Goal: Task Accomplishment & Management: Complete application form

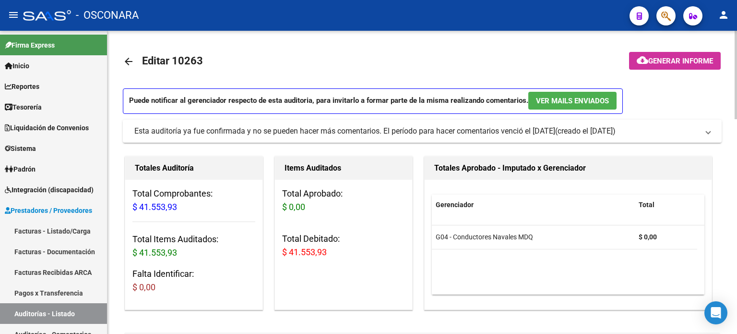
click at [129, 64] on mat-icon "arrow_back" at bounding box center [129, 62] width 12 height 12
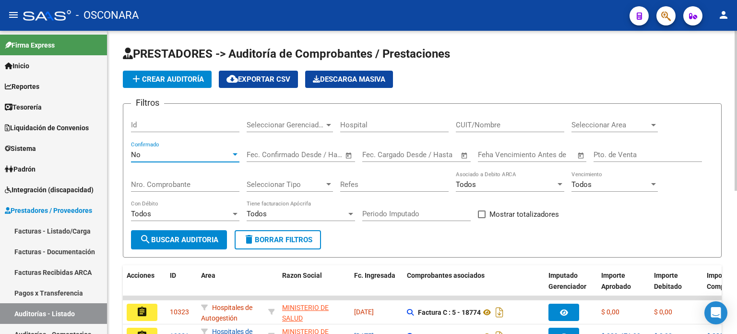
click at [214, 151] on div "No" at bounding box center [181, 154] width 100 height 9
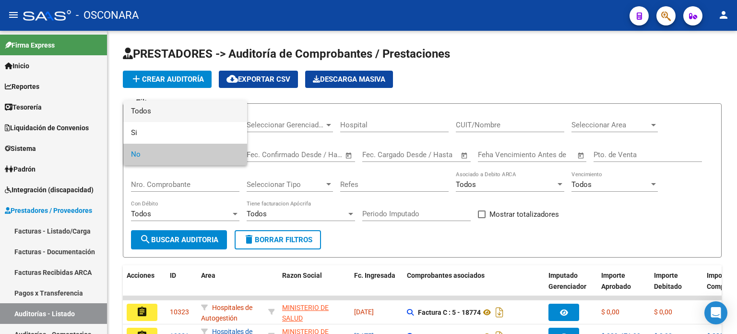
click at [211, 112] on span "Todos" at bounding box center [185, 111] width 108 height 22
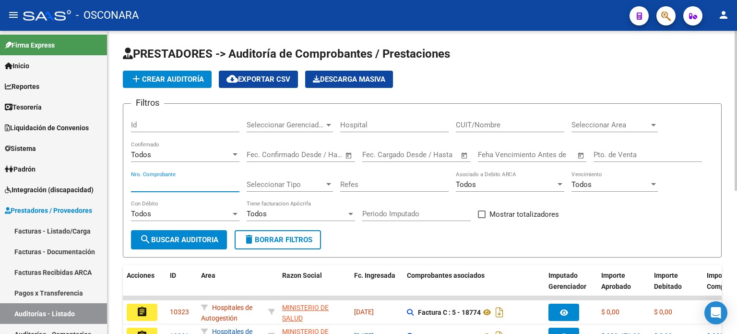
click at [184, 184] on input "Nro. Comprobante" at bounding box center [185, 184] width 108 height 9
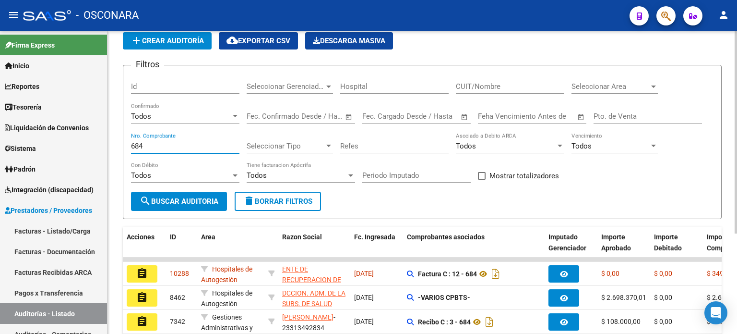
scroll to position [96, 0]
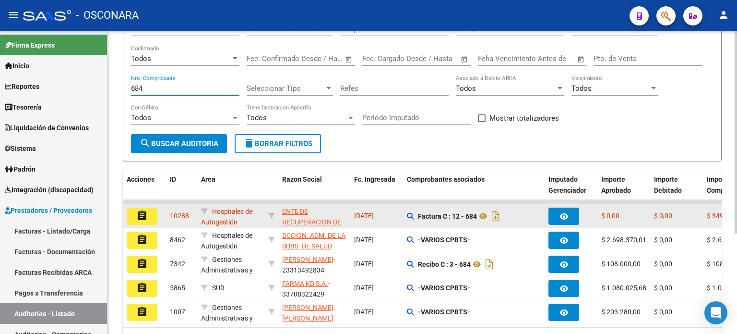
type input "684"
click at [136, 215] on mat-icon "assignment" at bounding box center [142, 216] width 12 height 12
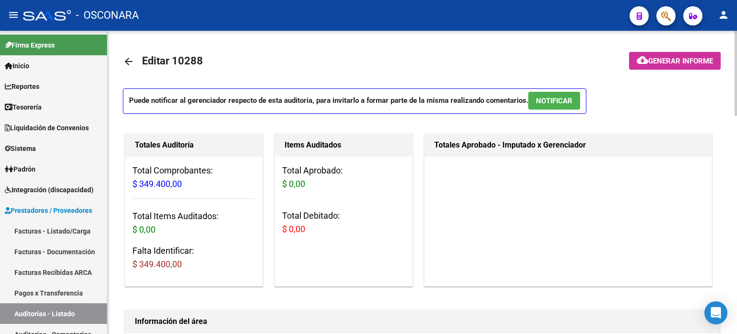
click at [131, 61] on mat-icon "arrow_back" at bounding box center [129, 62] width 12 height 12
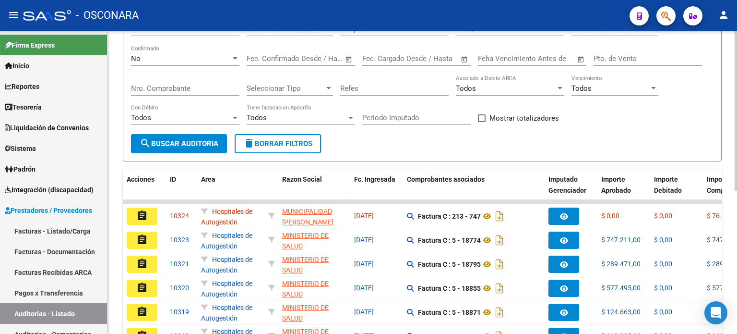
scroll to position [48, 0]
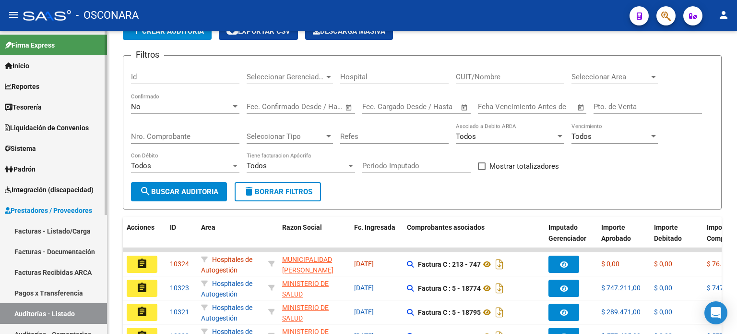
click at [42, 210] on span "Prestadores / Proveedores" at bounding box center [48, 210] width 87 height 11
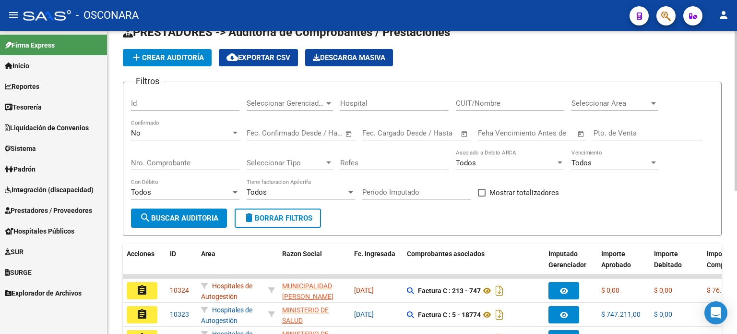
scroll to position [0, 0]
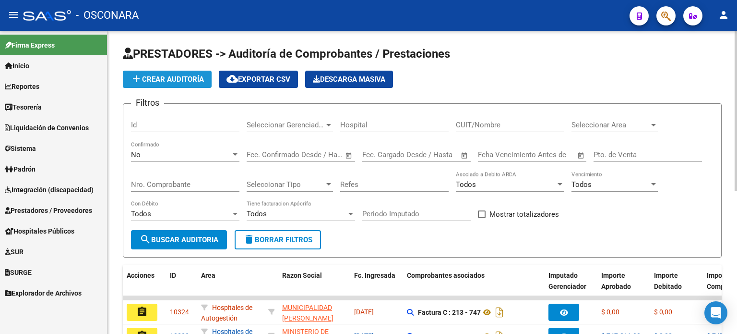
click at [178, 79] on span "add Crear Auditoría" at bounding box center [167, 79] width 73 height 9
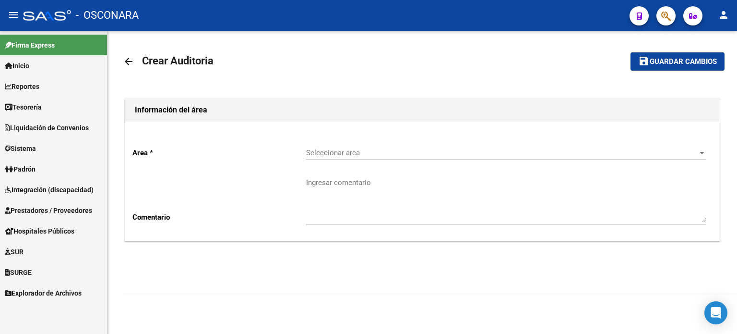
click at [360, 153] on span "Seleccionar area" at bounding box center [502, 152] width 392 height 9
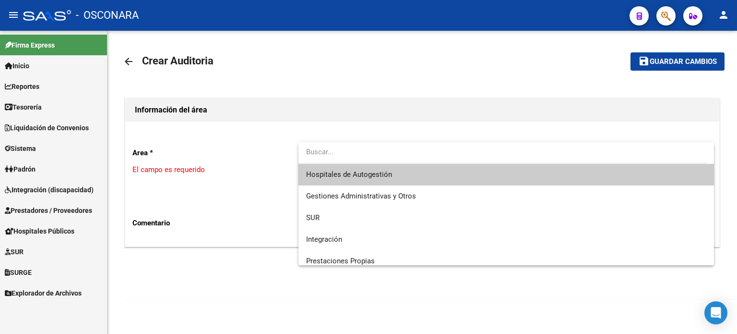
click at [136, 300] on div at bounding box center [368, 167] width 737 height 334
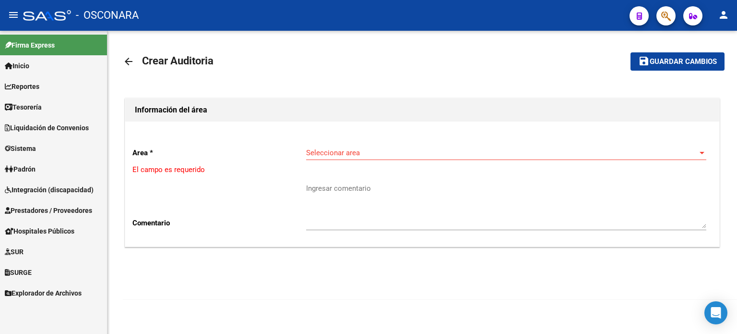
click at [367, 153] on span "Seleccionar area" at bounding box center [502, 152] width 392 height 9
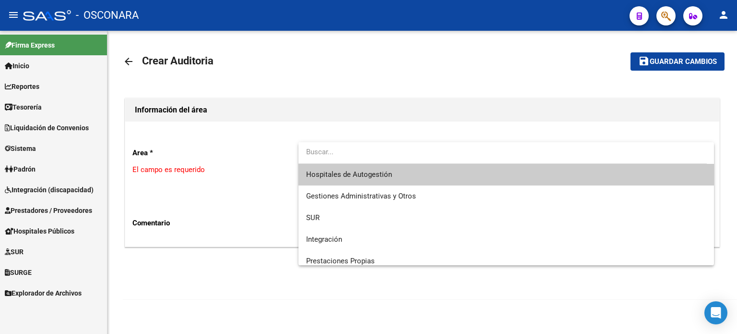
click at [184, 306] on div at bounding box center [368, 167] width 737 height 334
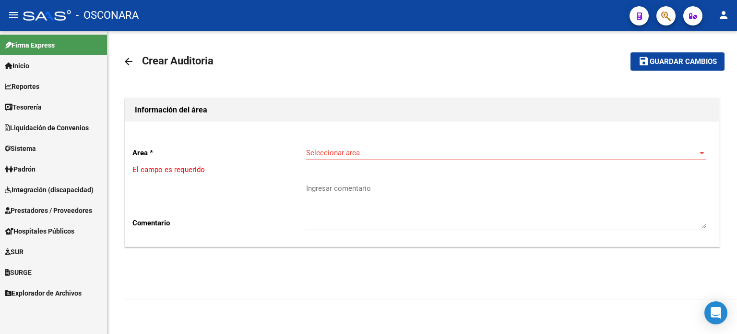
click at [37, 205] on span "Prestadores / Proveedores" at bounding box center [48, 210] width 87 height 11
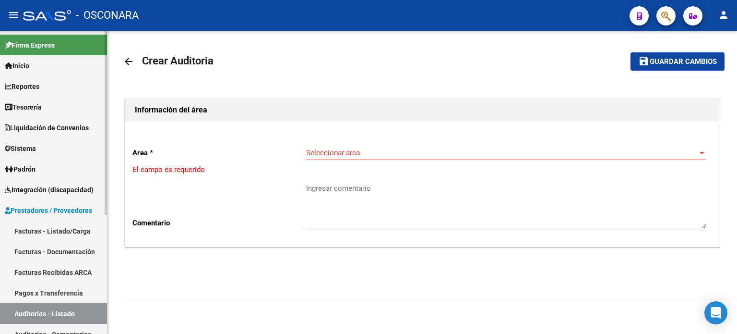
click at [60, 230] on link "Facturas - Listado/Carga" at bounding box center [53, 230] width 107 height 21
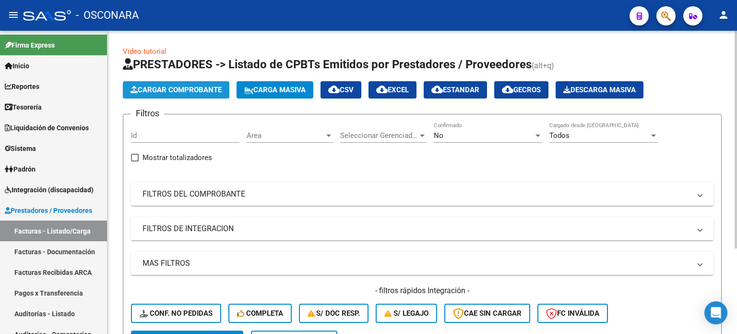
click at [212, 84] on button "Cargar Comprobante" at bounding box center [176, 89] width 107 height 17
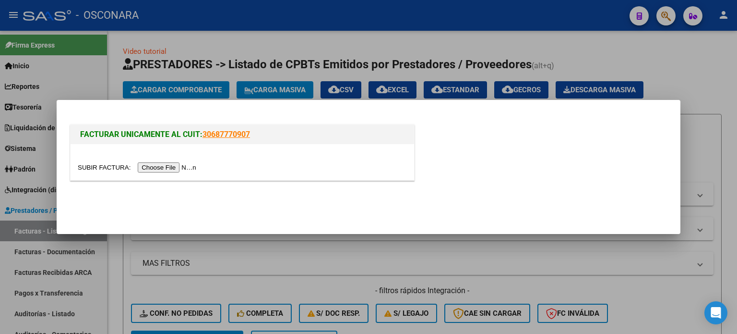
click at [163, 165] on input "file" at bounding box center [138, 167] width 121 height 10
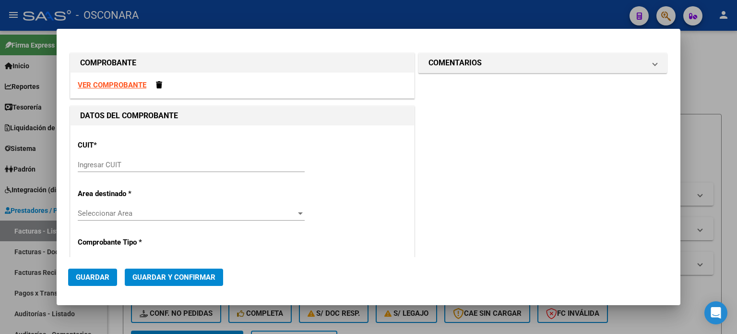
click at [94, 168] on input "Ingresar CUIT" at bounding box center [191, 164] width 227 height 9
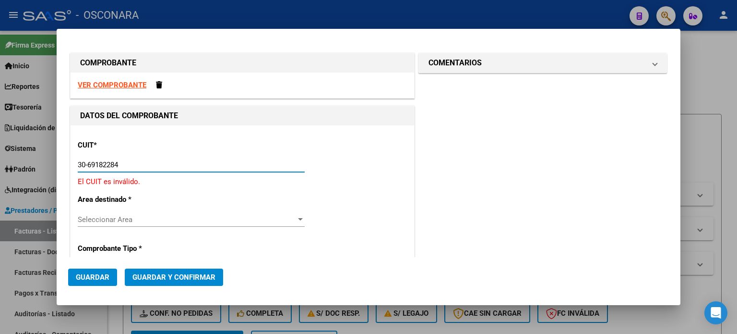
type input "30-69182284-9"
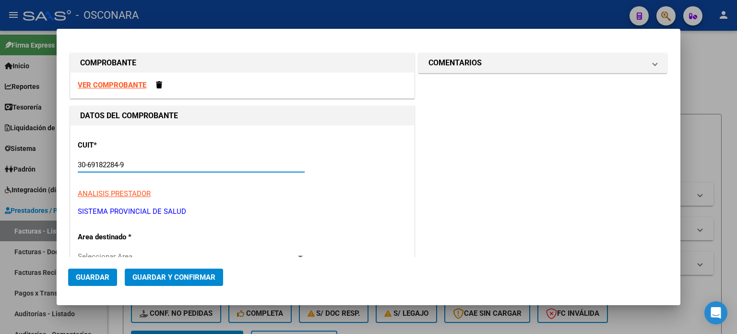
type input "1333"
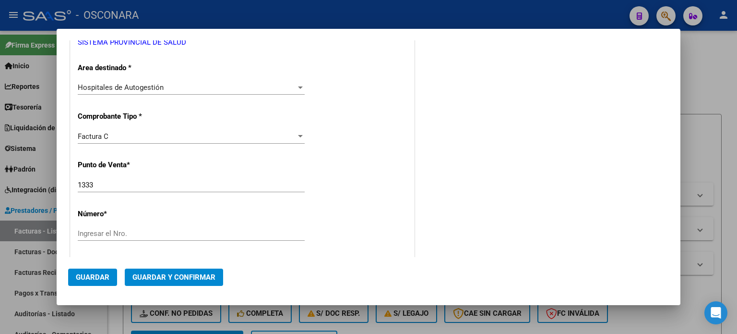
scroll to position [240, 0]
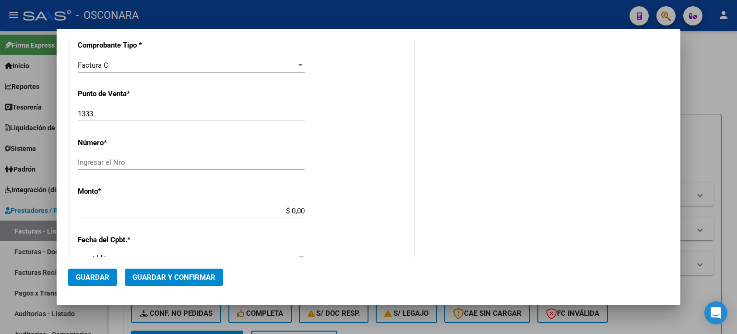
type input "30-69182284-9"
drag, startPoint x: 121, startPoint y: 110, endPoint x: 39, endPoint y: 100, distance: 82.6
click at [39, 101] on div "COMPROBANTE VER COMPROBANTE DATOS DEL COMPROBANTE CUIT * 30-69182284-9 Ingresar…" at bounding box center [368, 167] width 737 height 334
type input "2426"
click at [344, 118] on div "CUIT * 30-69182284-9 Ingresar CUIT ANALISIS PRESTADOR SISTEMA PROVINCIAL DE [PE…" at bounding box center [243, 225] width 344 height 681
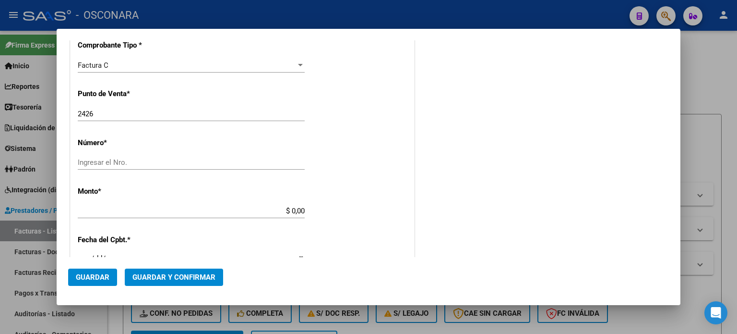
click at [143, 163] on input "Ingresar el Nro." at bounding box center [191, 162] width 227 height 9
type input "112"
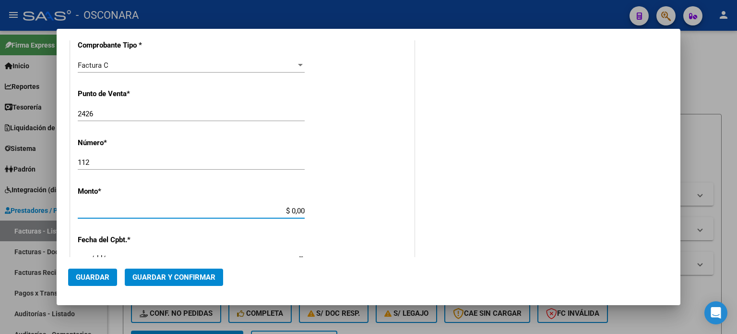
click at [301, 209] on input "$ 0,00" at bounding box center [191, 210] width 227 height 9
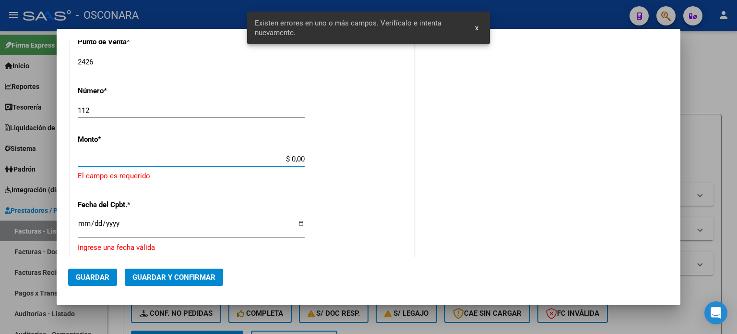
scroll to position [298, 0]
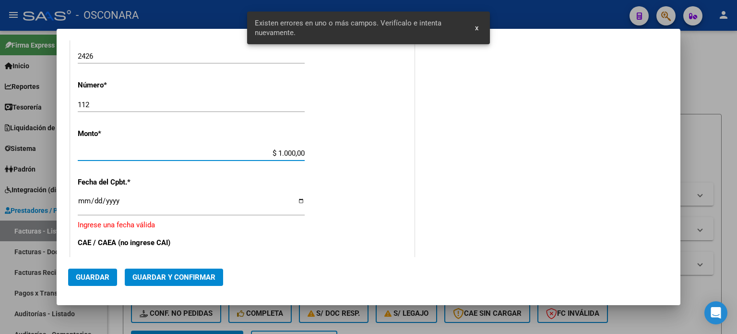
type input "$ 10.000,00"
click at [349, 167] on div "CUIT * 30-69182284-9 Ingresar CUIT ANALISIS PRESTADOR SISTEMA PROVINCIAL DE [PE…" at bounding box center [243, 171] width 344 height 686
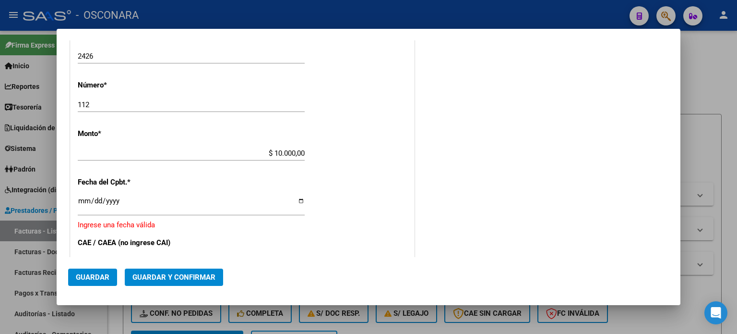
scroll to position [394, 0]
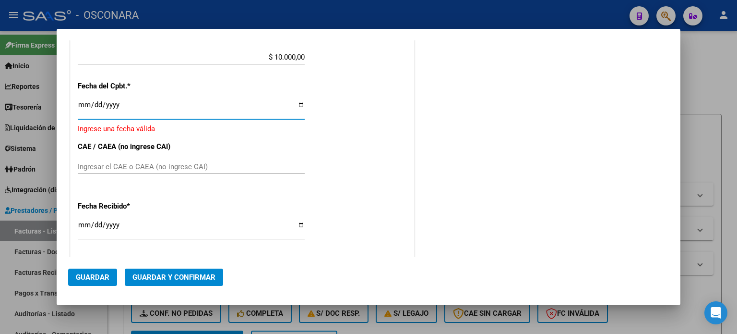
click at [84, 105] on input "Ingresar la fecha" at bounding box center [191, 108] width 227 height 15
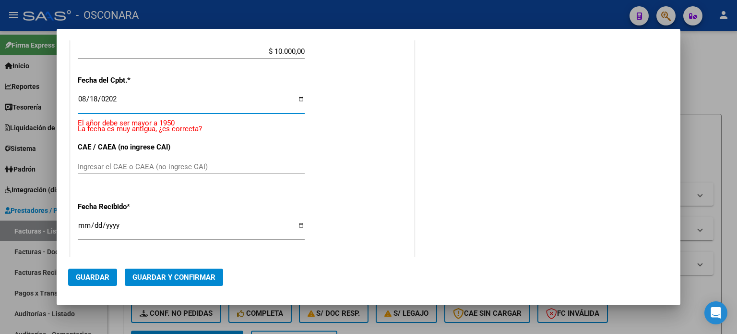
type input "[DATE]"
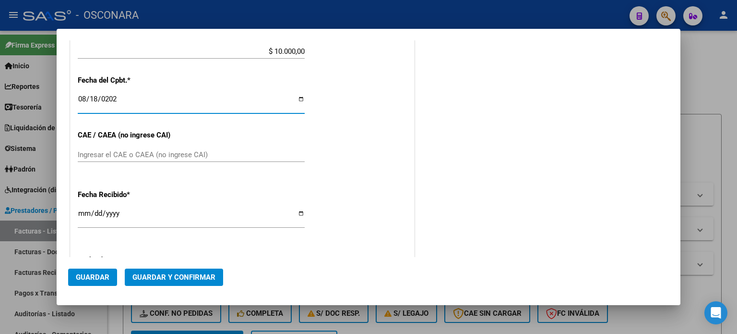
scroll to position [387, 0]
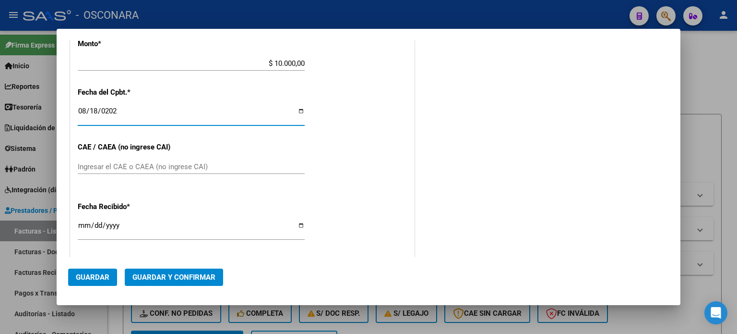
click at [361, 165] on div "CUIT * 30-69182284-9 Ingresar CUIT ANALISIS PRESTADOR SISTEMA PROVINCIAL DE [PE…" at bounding box center [243, 78] width 344 height 681
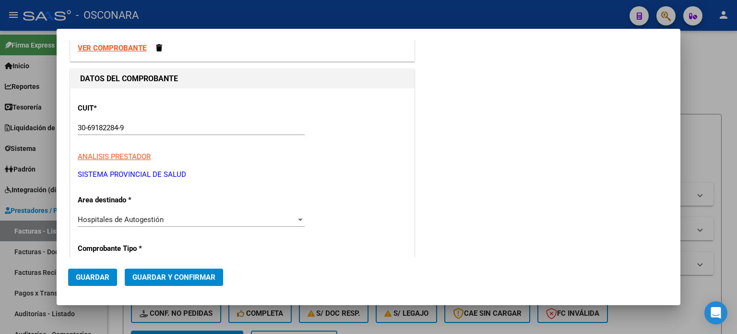
scroll to position [0, 0]
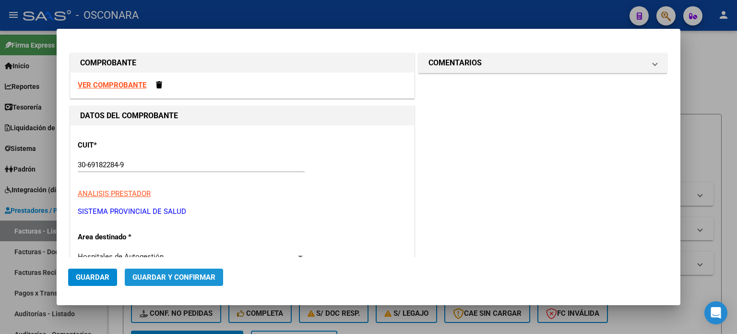
click at [171, 278] on span "Guardar y Confirmar" at bounding box center [173, 277] width 83 height 9
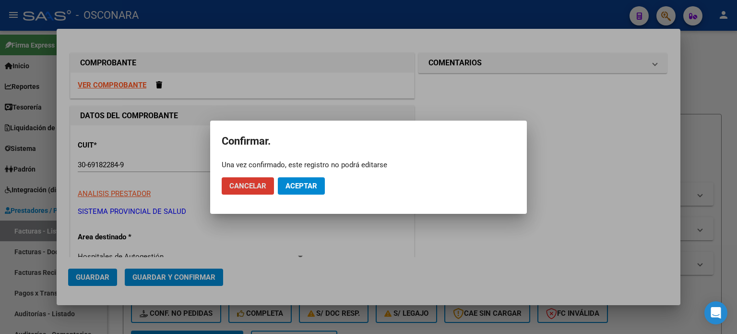
click at [313, 184] on span "Aceptar" at bounding box center [302, 185] width 32 height 9
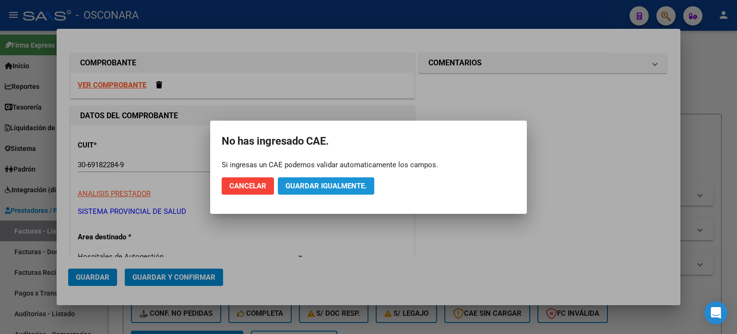
click at [332, 183] on span "Guardar igualmente." at bounding box center [326, 185] width 81 height 9
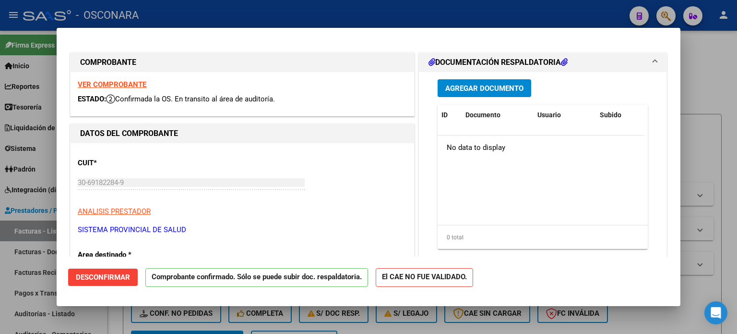
click at [503, 93] on span "Agregar Documento" at bounding box center [484, 88] width 78 height 9
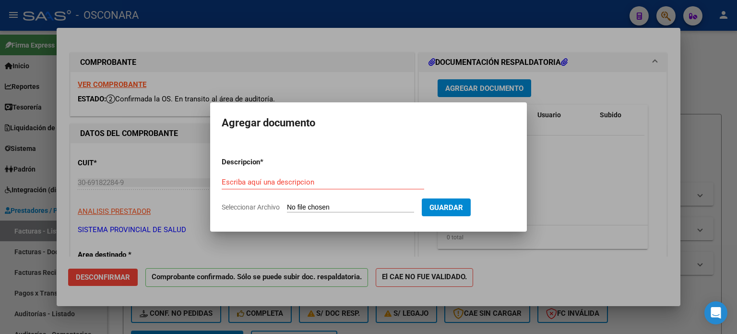
click at [242, 208] on span "Seleccionar Archivo" at bounding box center [251, 207] width 58 height 8
click at [287, 208] on input "Seleccionar Archivo" at bounding box center [350, 207] width 127 height 9
type input "C:\fakepath\detalle 2426-112.pdf"
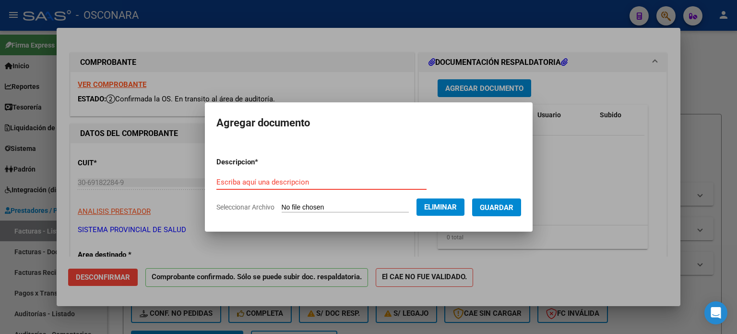
click at [276, 180] on input "Escriba aquí una descripcion" at bounding box center [321, 182] width 210 height 9
type input "detalle"
click at [514, 211] on span "Guardar" at bounding box center [497, 207] width 34 height 9
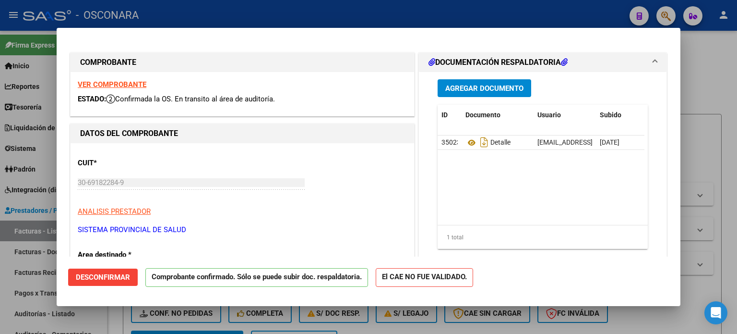
click at [709, 70] on div at bounding box center [368, 167] width 737 height 334
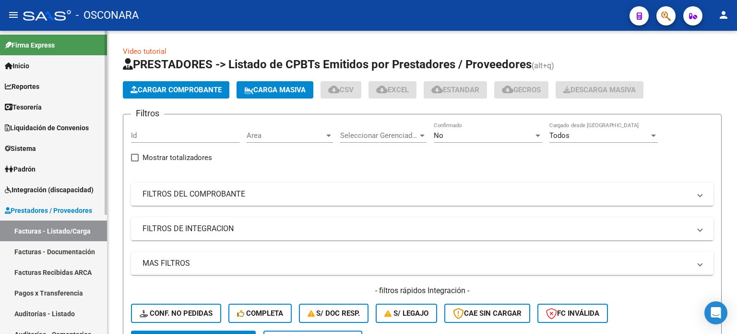
scroll to position [48, 0]
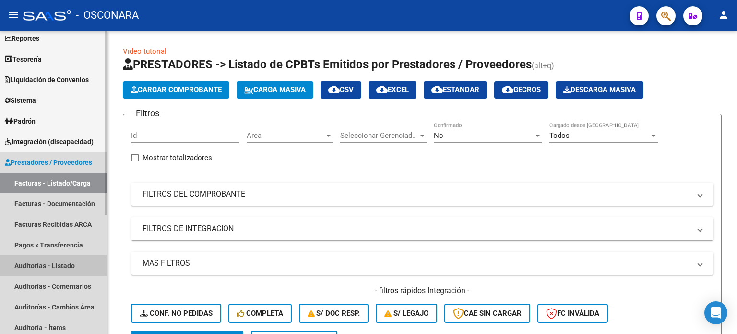
click at [39, 266] on link "Auditorías - Listado" at bounding box center [53, 265] width 107 height 21
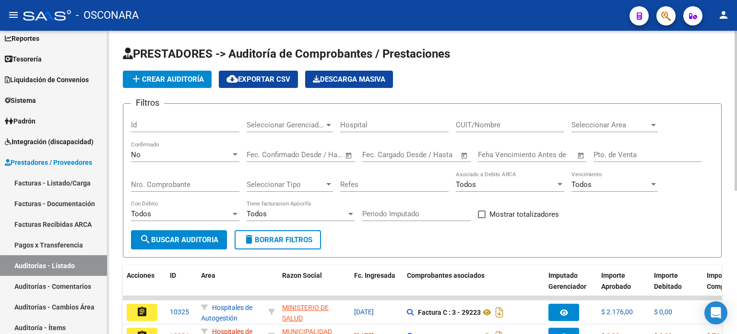
click at [180, 76] on span "add Crear Auditoría" at bounding box center [167, 79] width 73 height 9
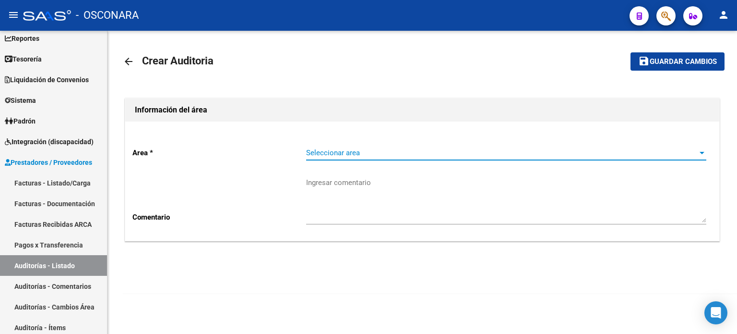
click at [361, 151] on span "Seleccionar area" at bounding box center [502, 152] width 392 height 9
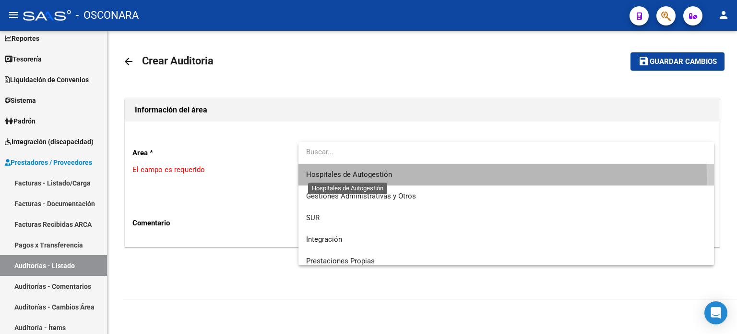
click at [353, 176] on span "Hospitales de Autogestión" at bounding box center [349, 174] width 86 height 9
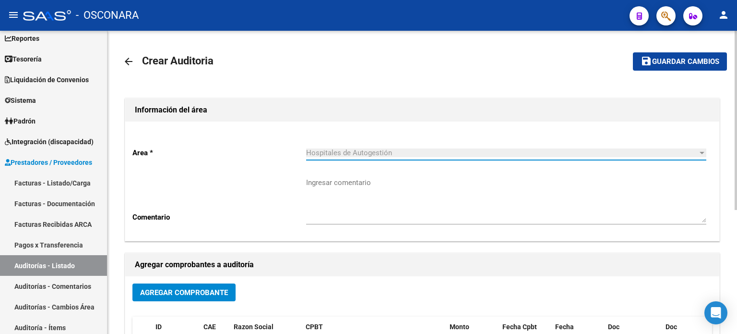
scroll to position [96, 0]
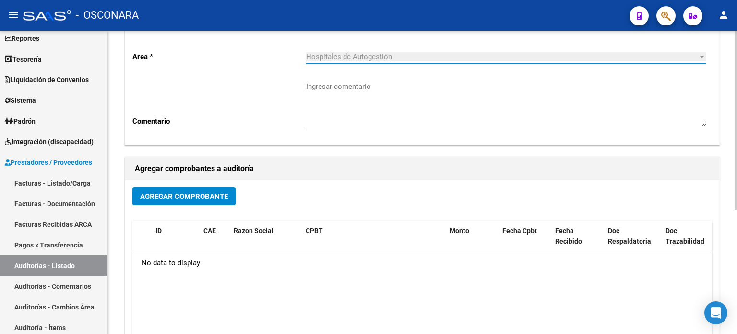
click at [207, 190] on button "Agregar Comprobante" at bounding box center [183, 196] width 103 height 18
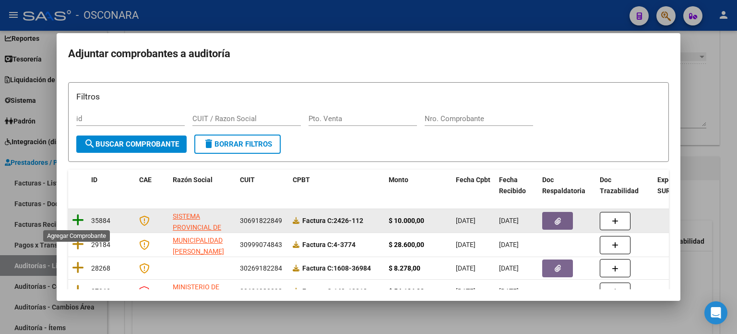
click at [77, 221] on icon at bounding box center [78, 219] width 12 height 13
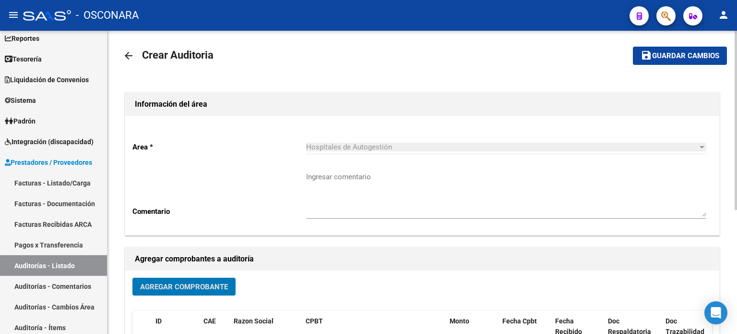
scroll to position [0, 0]
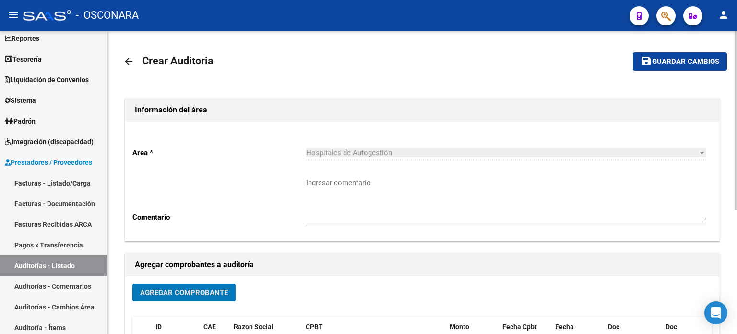
click at [680, 63] on span "Guardar cambios" at bounding box center [685, 62] width 67 height 9
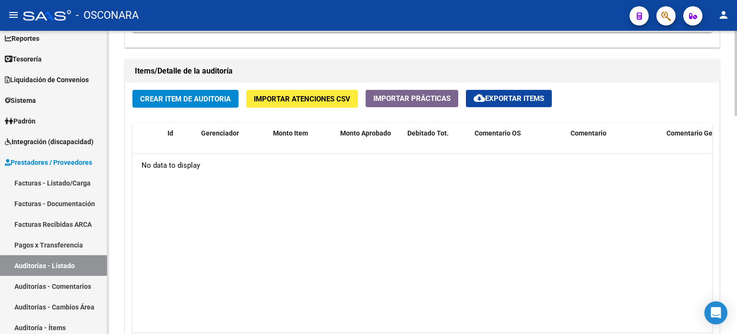
scroll to position [672, 0]
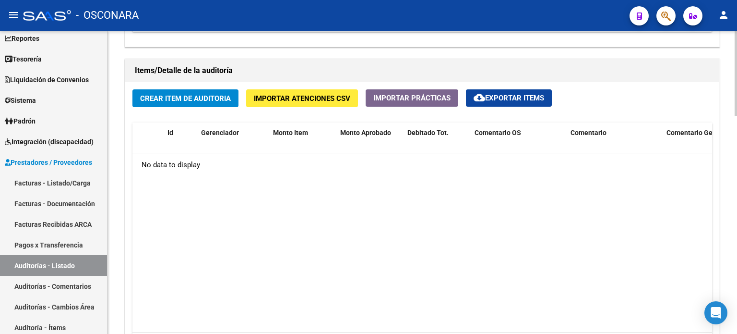
click at [177, 97] on span "Crear Item de Auditoria" at bounding box center [185, 98] width 91 height 9
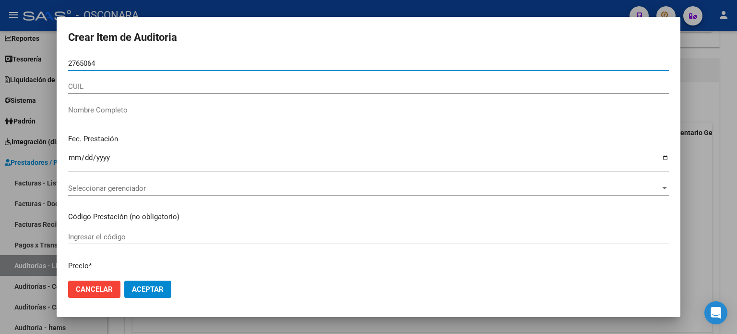
type input "27650640"
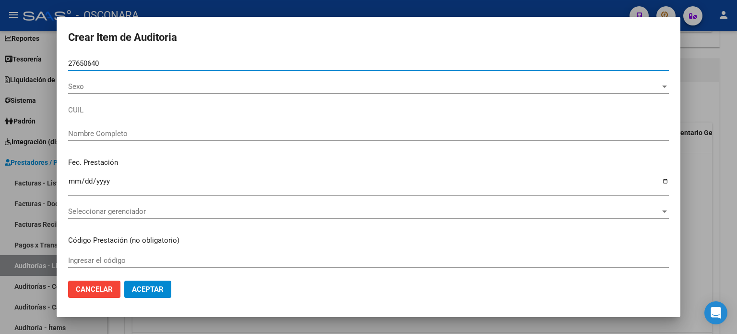
type input "20276506405"
type input "[DEMOGRAPHIC_DATA] [PERSON_NAME]"
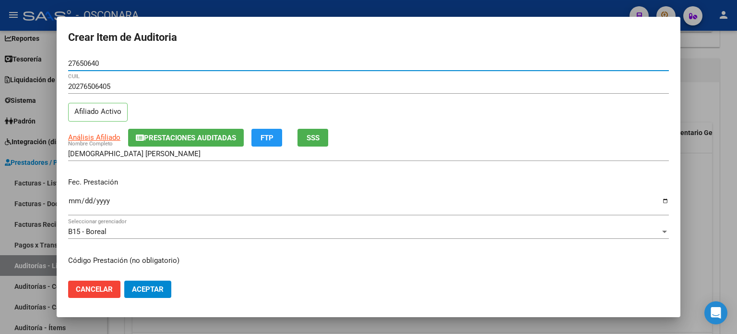
type input "27650640"
click at [75, 201] on input "Ingresar la fecha" at bounding box center [368, 204] width 601 height 15
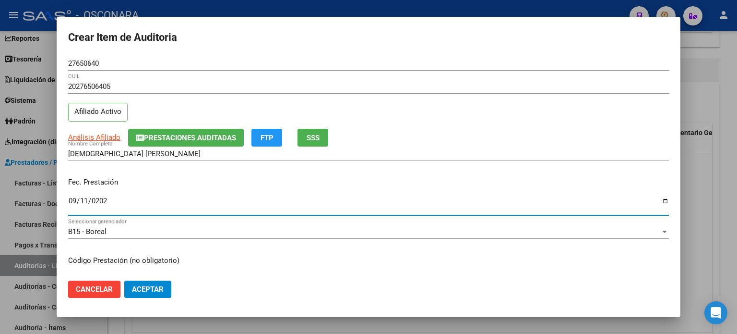
type input "[DATE]"
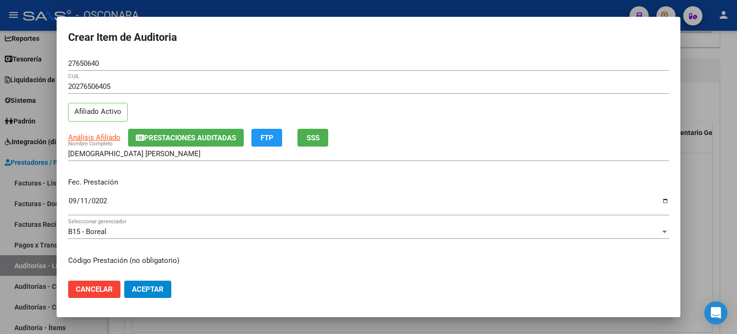
click at [177, 182] on p "Fec. Prestación" at bounding box center [368, 182] width 601 height 11
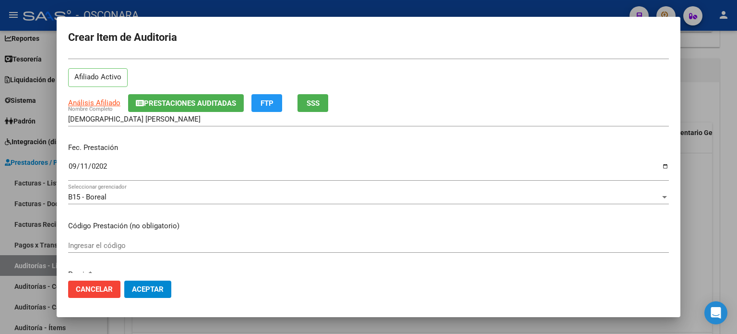
scroll to position [0, 0]
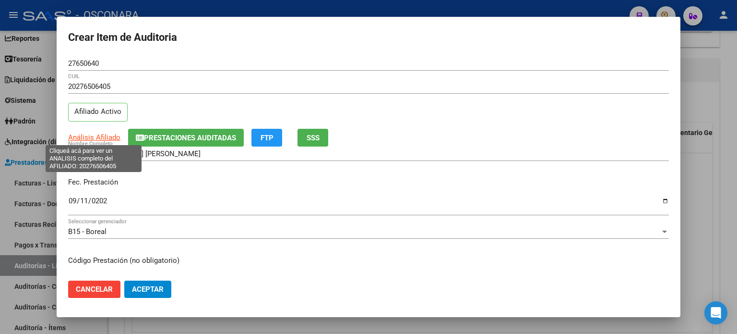
click at [109, 135] on span "Análisis Afiliado" at bounding box center [94, 137] width 52 height 9
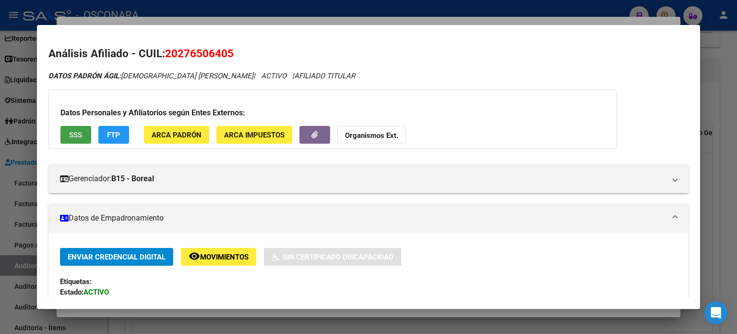
click at [71, 131] on span "SSS" at bounding box center [75, 135] width 13 height 9
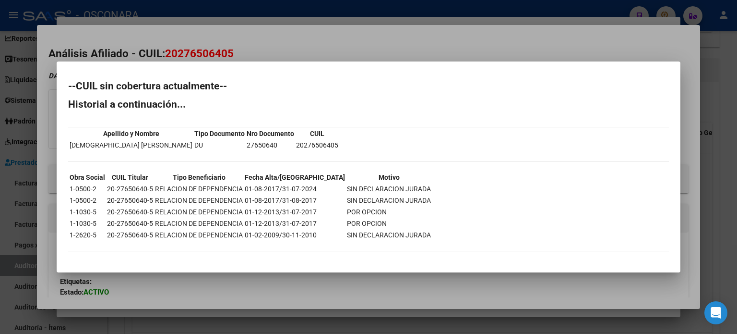
click at [309, 42] on div at bounding box center [368, 167] width 737 height 334
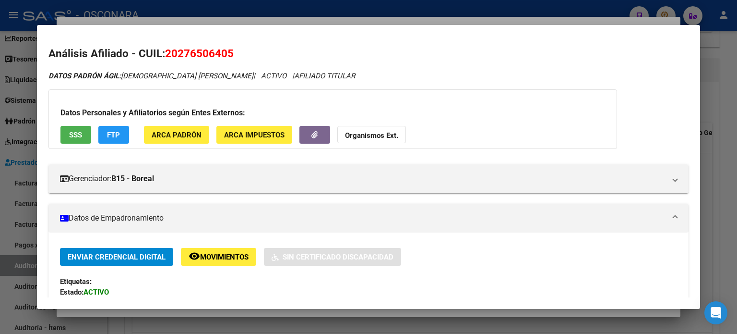
click at [250, 19] on div at bounding box center [368, 167] width 737 height 334
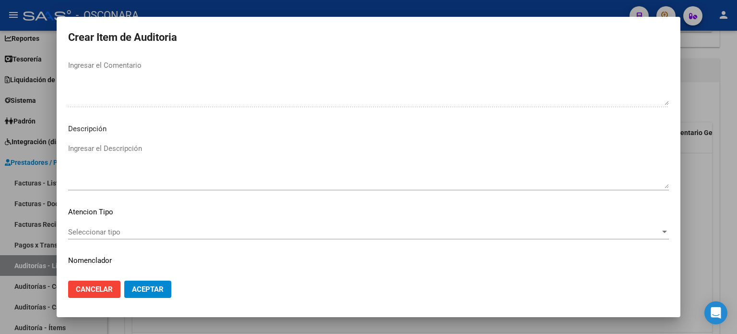
scroll to position [647, 0]
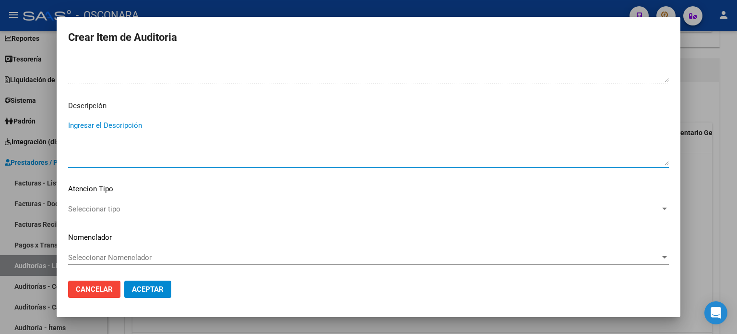
click at [171, 130] on textarea "Ingresar el Descripción" at bounding box center [368, 142] width 601 height 45
type textarea "AMBULATORIO"
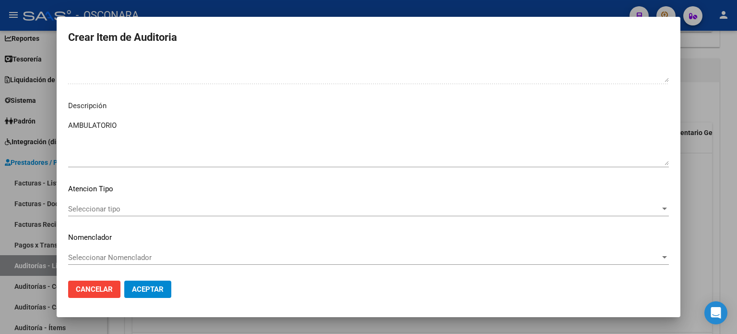
click at [154, 203] on div "Seleccionar tipo Seleccionar tipo" at bounding box center [368, 209] width 601 height 14
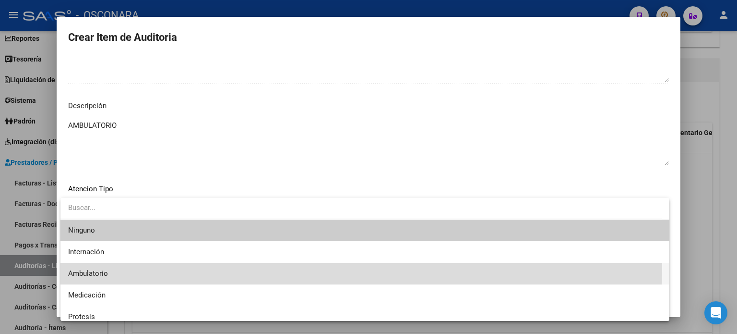
click at [105, 265] on span "Ambulatorio" at bounding box center [365, 274] width 594 height 22
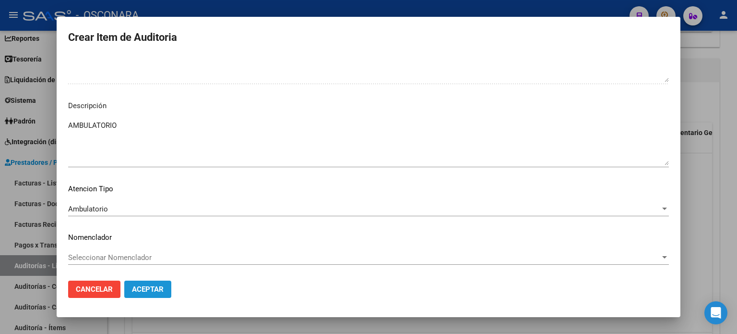
click at [163, 286] on span "Aceptar" at bounding box center [148, 289] width 32 height 9
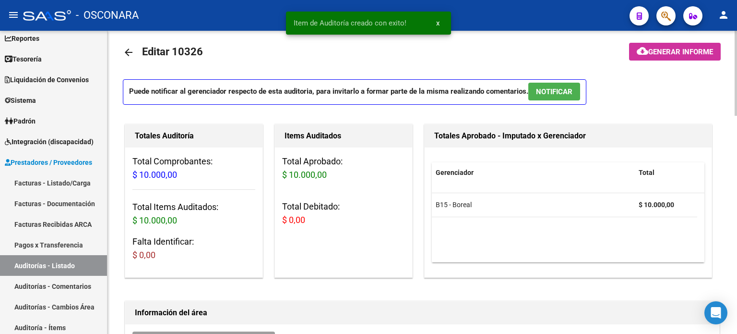
scroll to position [0, 0]
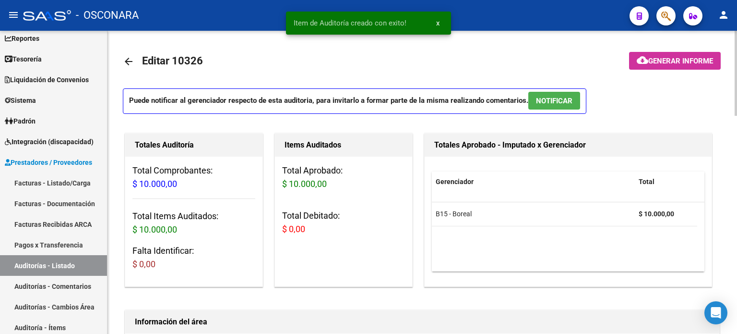
click at [564, 101] on span "NOTIFICAR" at bounding box center [554, 100] width 36 height 9
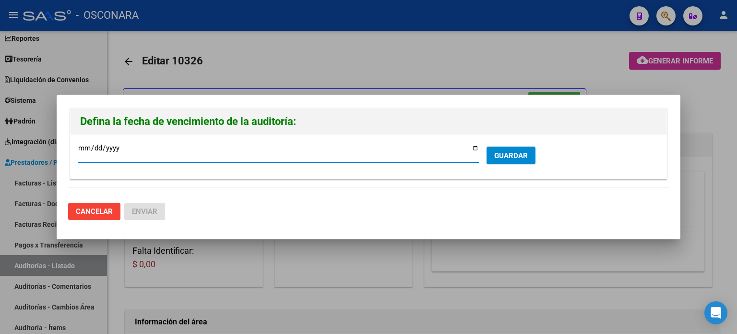
type input "[DATE]"
click at [500, 151] on span "GUARDAR" at bounding box center [511, 155] width 34 height 9
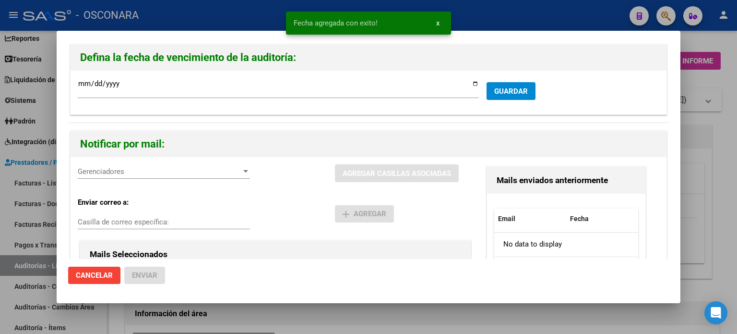
click at [150, 168] on span "Gerenciadores" at bounding box center [160, 171] width 164 height 9
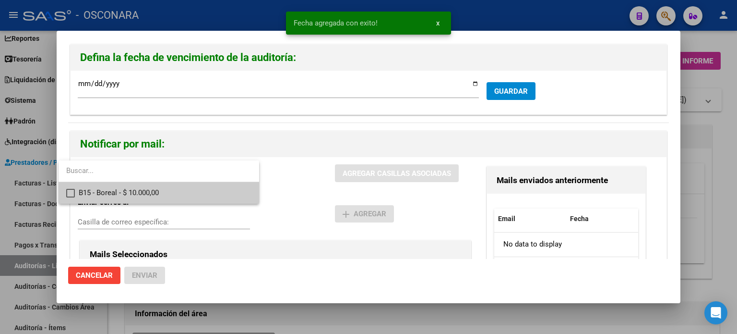
click at [132, 204] on div at bounding box center [368, 167] width 737 height 334
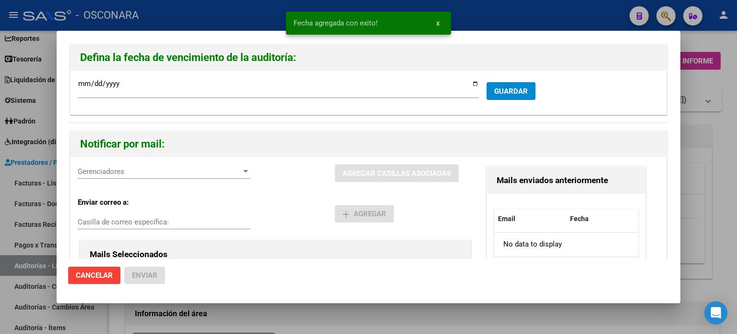
click at [149, 170] on span "Gerenciadores" at bounding box center [160, 171] width 164 height 9
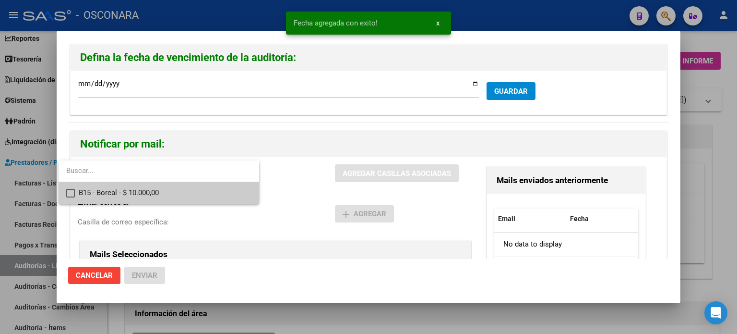
click at [138, 184] on span "B15 - Boreal - $ 10.000,00" at bounding box center [165, 193] width 173 height 22
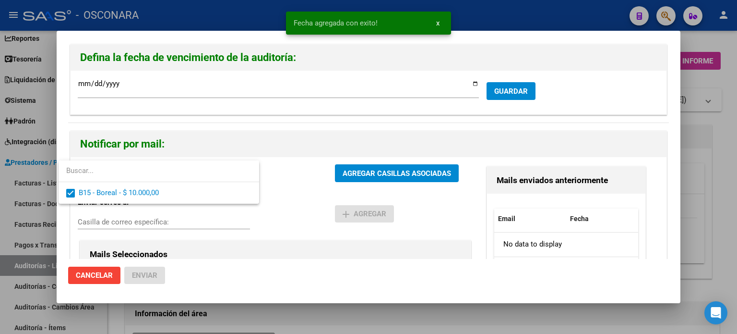
click at [403, 177] on div at bounding box center [368, 167] width 737 height 334
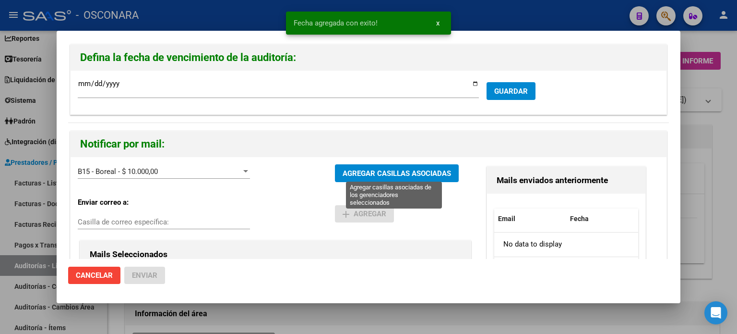
click at [407, 169] on span "AGREGAR CASILLAS ASOCIADAS" at bounding box center [397, 173] width 108 height 9
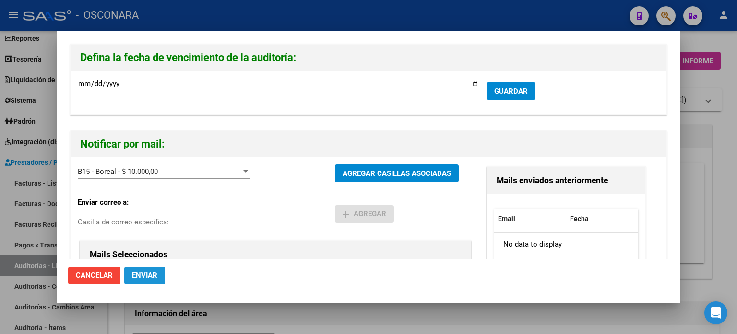
click at [144, 274] on span "Enviar" at bounding box center [144, 275] width 25 height 9
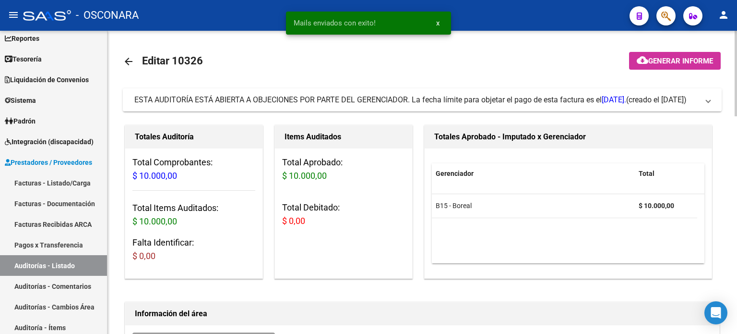
click at [495, 53] on mat-toolbar-row "arrow_back Editar 10326" at bounding box center [356, 61] width 467 height 31
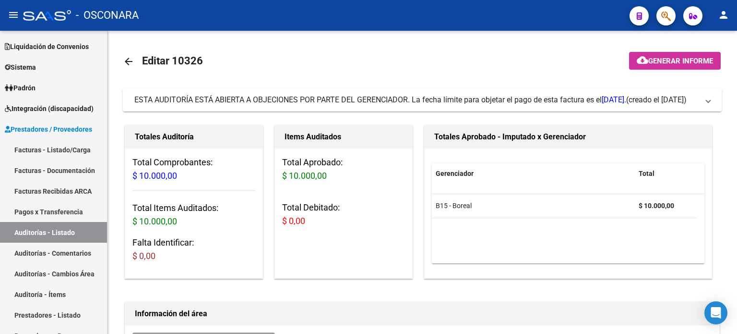
scroll to position [96, 0]
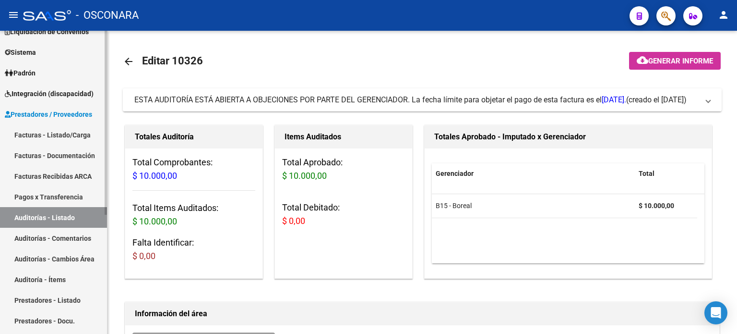
click at [69, 136] on link "Facturas - Listado/Carga" at bounding box center [53, 134] width 107 height 21
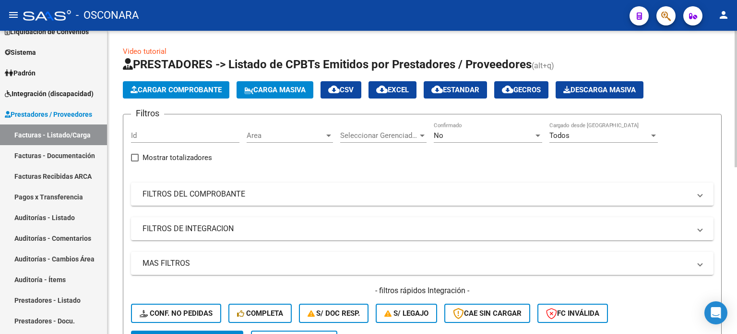
click at [173, 92] on span "Cargar Comprobante" at bounding box center [176, 89] width 91 height 9
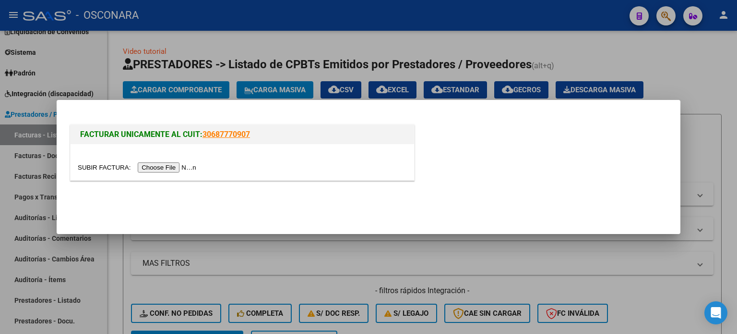
click at [154, 169] on input "file" at bounding box center [138, 167] width 121 height 10
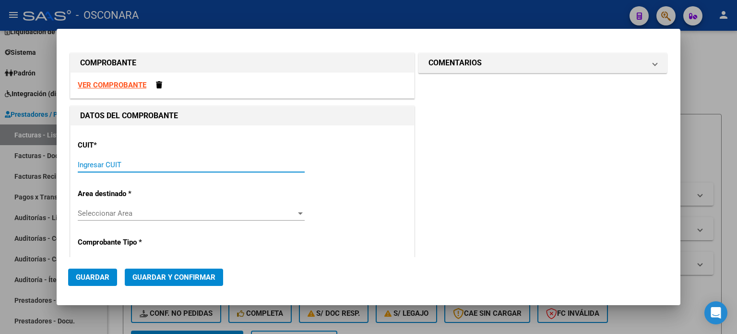
click at [139, 166] on input "Ingresar CUIT" at bounding box center [191, 164] width 227 height 9
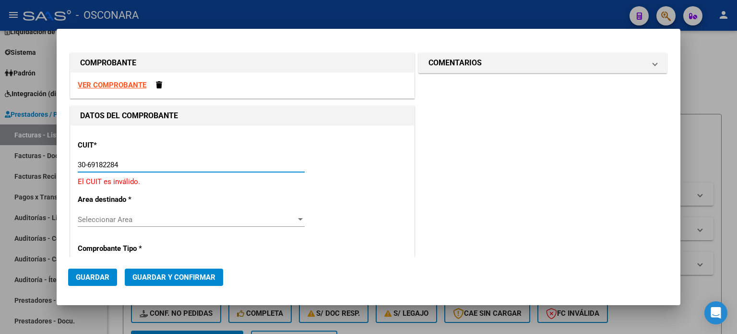
type input "30-69182284-9"
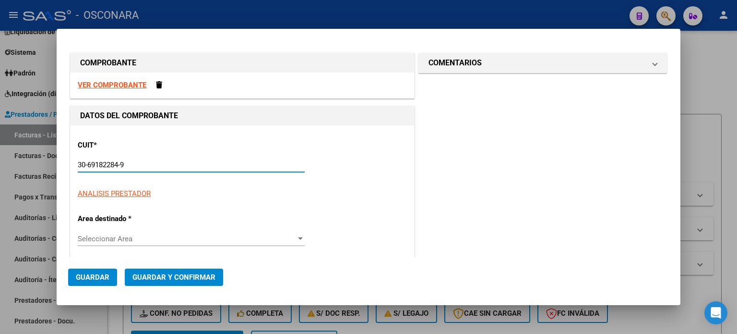
type input "2426"
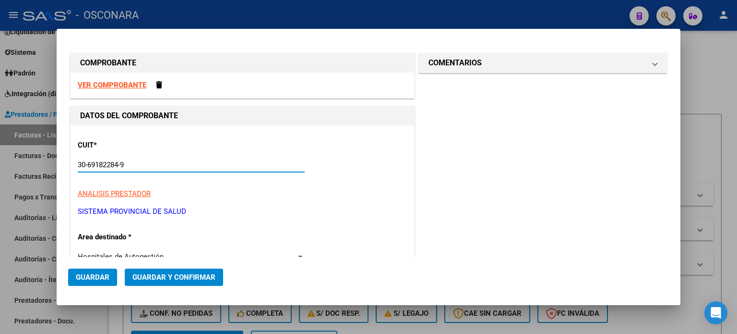
type input "30-69182284-9"
click at [325, 214] on p "SISTEMA PROVINCIAL DE SALUD" at bounding box center [242, 211] width 329 height 11
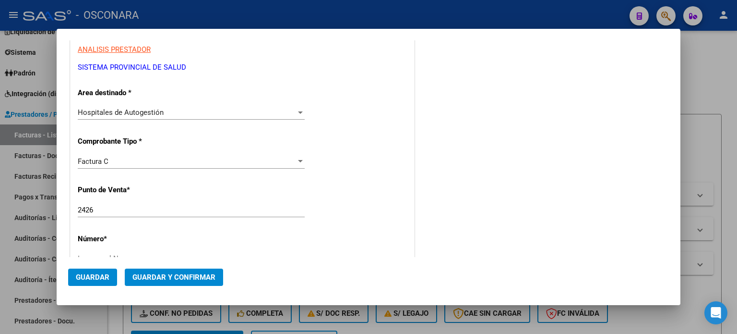
scroll to position [240, 0]
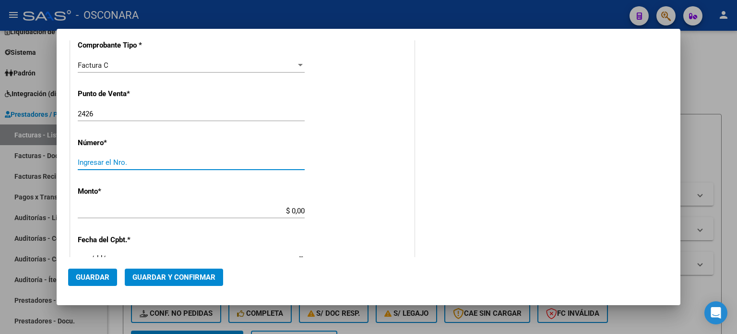
click at [148, 158] on input "Ingresar el Nro." at bounding box center [191, 162] width 227 height 9
type input "182"
click at [344, 153] on div "CUIT * 30-69182284-9 Ingresar CUIT ANALISIS PRESTADOR SISTEMA PROVINCIAL DE [PE…" at bounding box center [243, 225] width 344 height 681
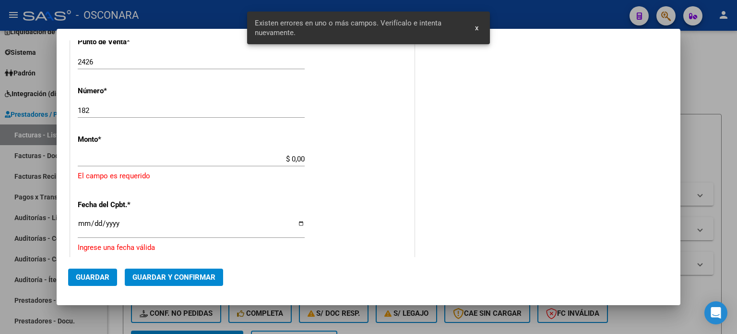
scroll to position [298, 0]
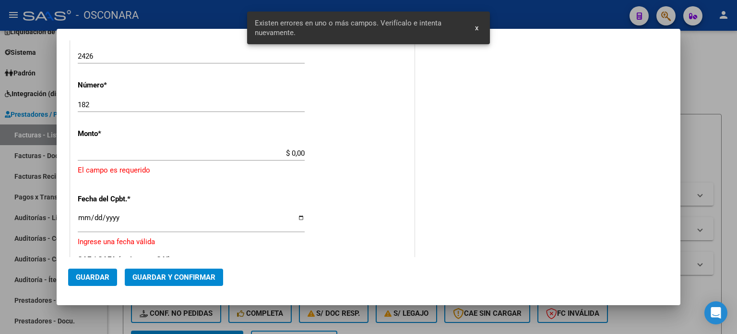
click at [303, 154] on app-form-text-field "Monto * $ 0,00 Ingresar el monto [GEOGRAPHIC_DATA] es requerido" at bounding box center [242, 152] width 329 height 47
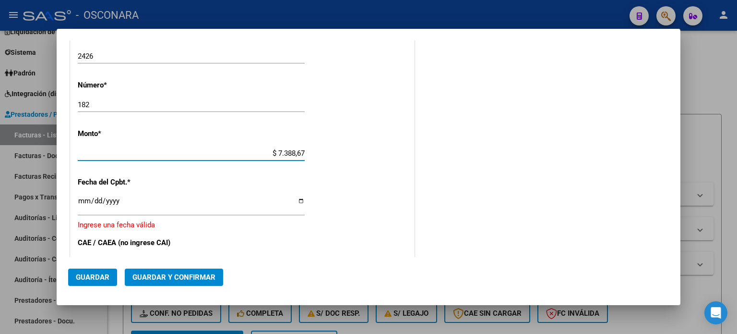
type input "$ 73.886,73"
click at [396, 158] on div "CUIT * 30-69182284-9 Ingresar CUIT ANALISIS PRESTADOR SISTEMA PROVINCIAL DE [PE…" at bounding box center [243, 171] width 344 height 686
click at [80, 197] on input "Ingresar la fecha" at bounding box center [191, 204] width 227 height 15
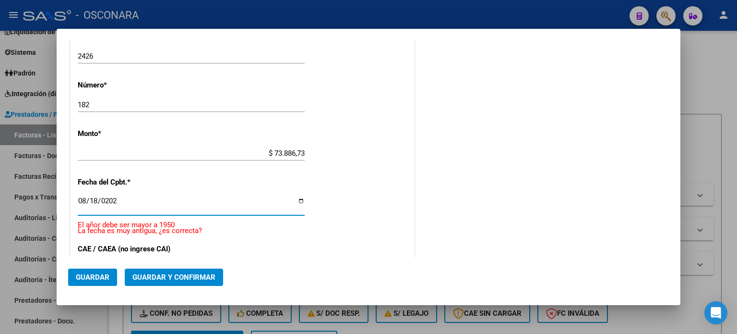
type input "[DATE]"
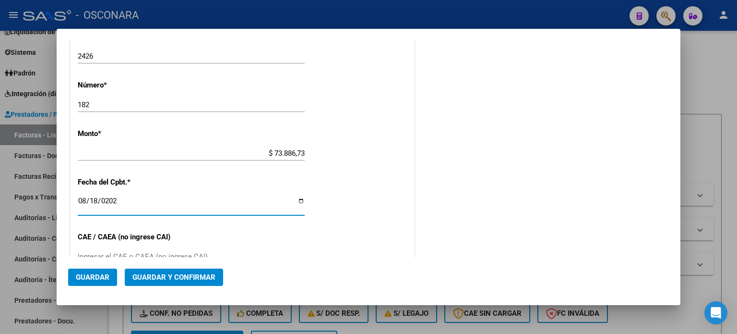
click at [374, 169] on div "CUIT * 30-69182284-9 Ingresar CUIT ANALISIS PRESTADOR SISTEMA PROVINCIAL DE [PE…" at bounding box center [243, 168] width 344 height 681
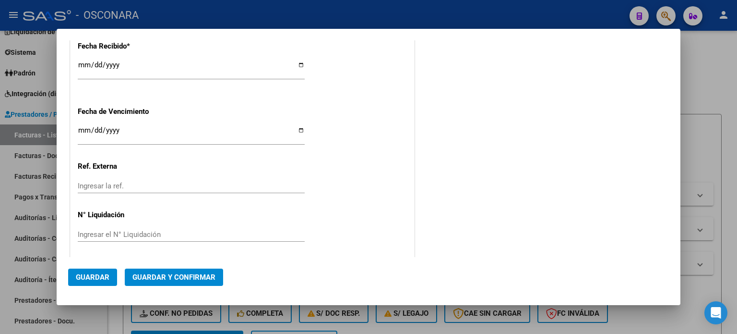
scroll to position [550, 0]
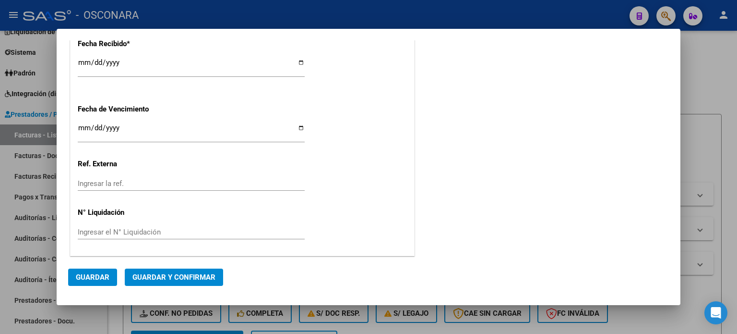
click at [153, 279] on span "Guardar y Confirmar" at bounding box center [173, 277] width 83 height 9
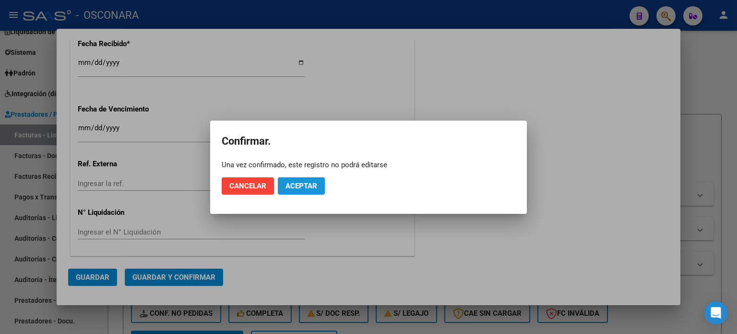
click at [307, 188] on span "Aceptar" at bounding box center [302, 185] width 32 height 9
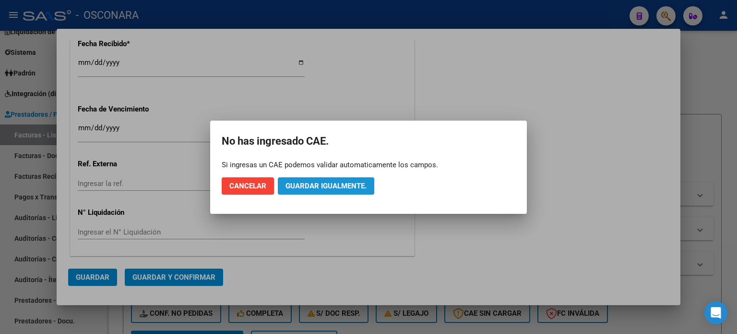
click at [324, 185] on span "Guardar igualmente." at bounding box center [326, 185] width 81 height 9
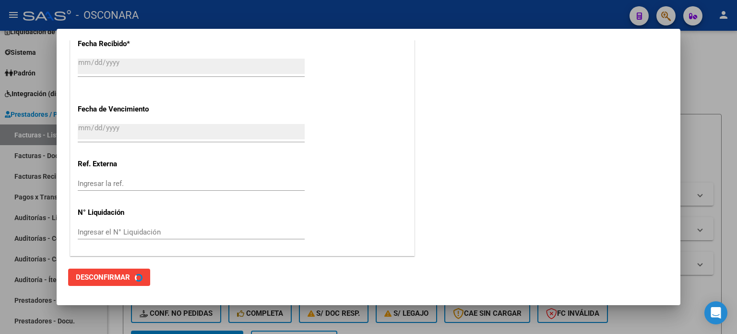
scroll to position [0, 0]
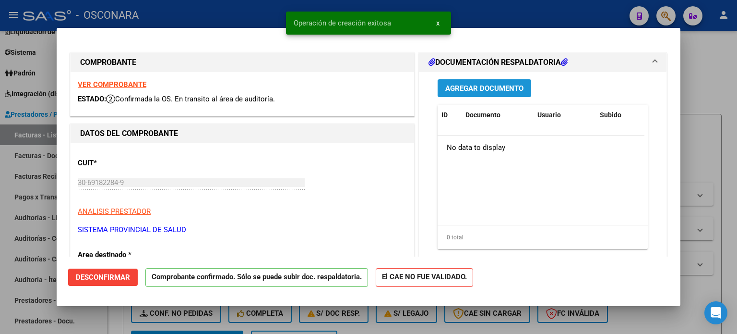
click at [479, 90] on span "Agregar Documento" at bounding box center [484, 88] width 78 height 9
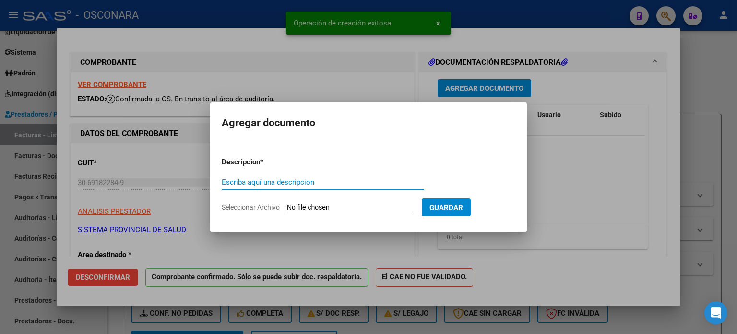
type input "E"
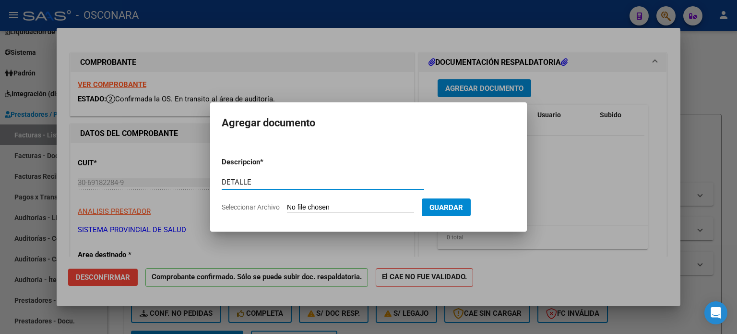
type input "DETALLE"
click at [215, 206] on mat-dialog-content "Descripcion * DETALLE Escriba aquí una descripcion Seleccionar Archivo Guardar" at bounding box center [368, 181] width 317 height 78
click at [224, 206] on span "Seleccionar Archivo" at bounding box center [251, 207] width 58 height 8
click at [287, 206] on input "Seleccionar Archivo" at bounding box center [350, 207] width 127 height 9
type input "C:\fakepath\detalle 2426-182.pdf"
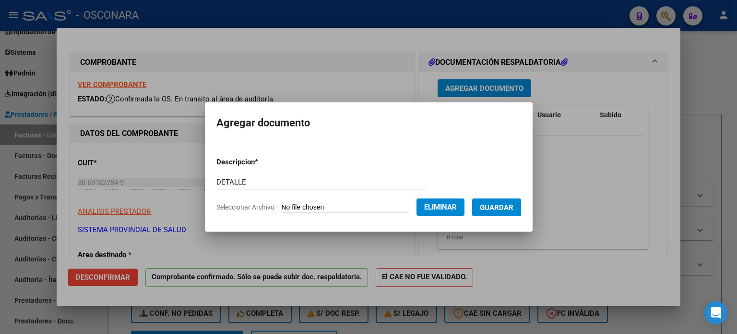
click at [511, 205] on span "Guardar" at bounding box center [497, 207] width 34 height 9
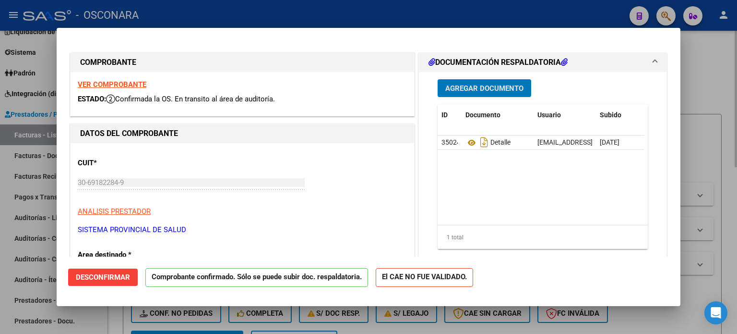
click at [717, 68] on div at bounding box center [368, 167] width 737 height 334
type input "$ 0,00"
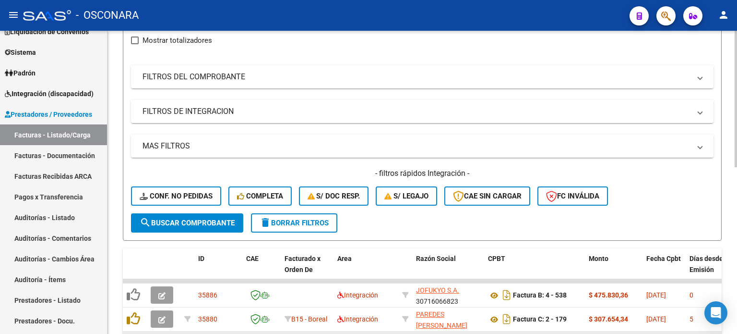
scroll to position [48, 0]
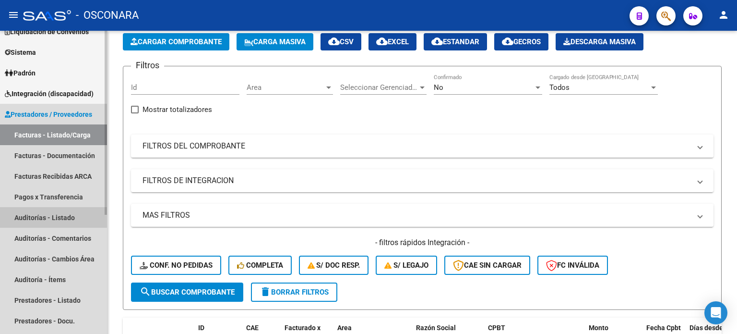
drag, startPoint x: 58, startPoint y: 213, endPoint x: 56, endPoint y: 218, distance: 5.8
click at [59, 213] on link "Auditorías - Listado" at bounding box center [53, 217] width 107 height 21
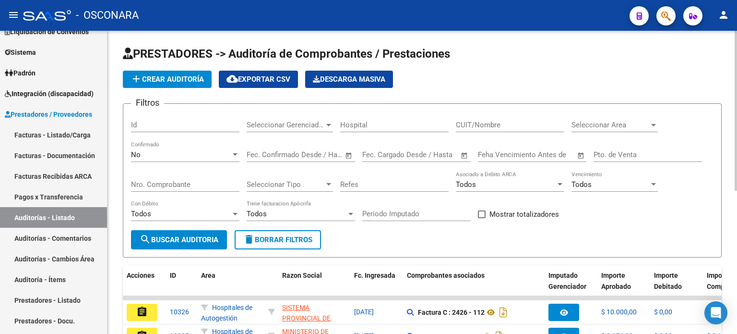
click at [177, 80] on span "add Crear Auditoría" at bounding box center [167, 79] width 73 height 9
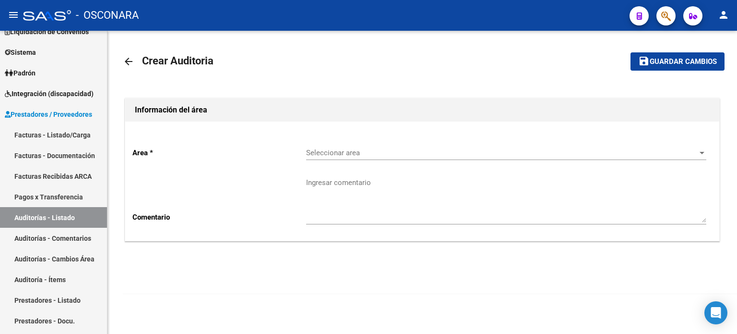
click at [394, 157] on div "Seleccionar area Seleccionar area" at bounding box center [506, 149] width 400 height 21
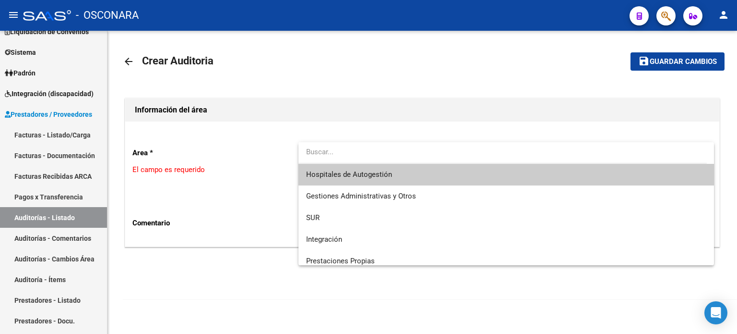
click at [375, 179] on span "Hospitales de Autogestión" at bounding box center [506, 175] width 400 height 22
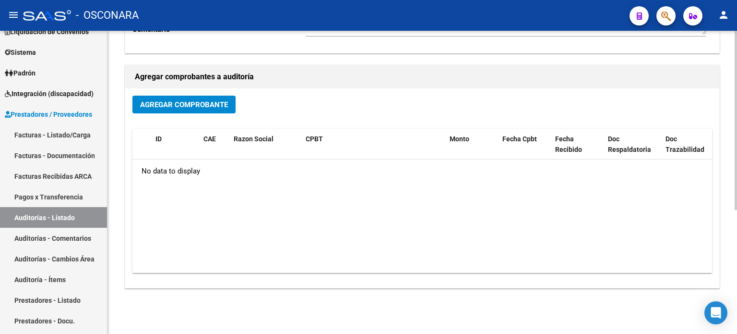
scroll to position [192, 0]
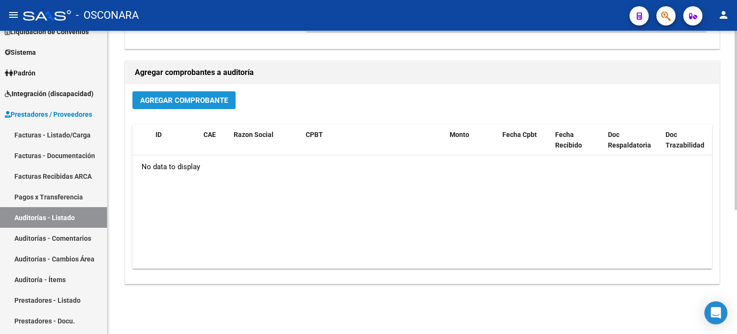
click at [202, 103] on span "Agregar Comprobante" at bounding box center [184, 100] width 88 height 9
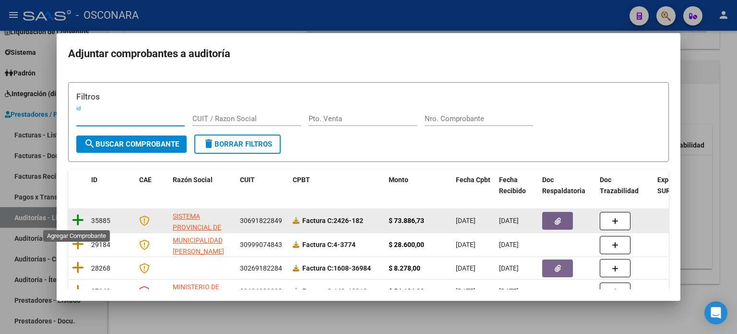
click at [78, 220] on icon at bounding box center [78, 219] width 12 height 13
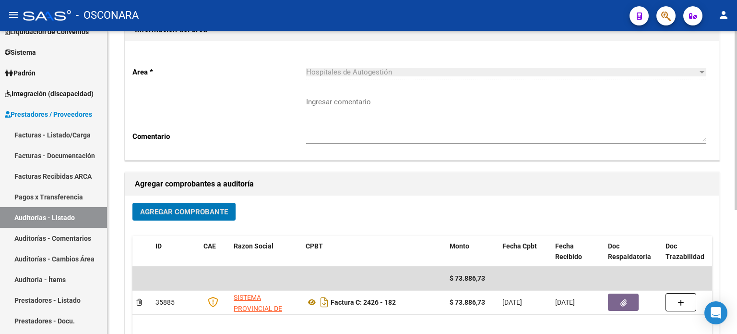
scroll to position [0, 0]
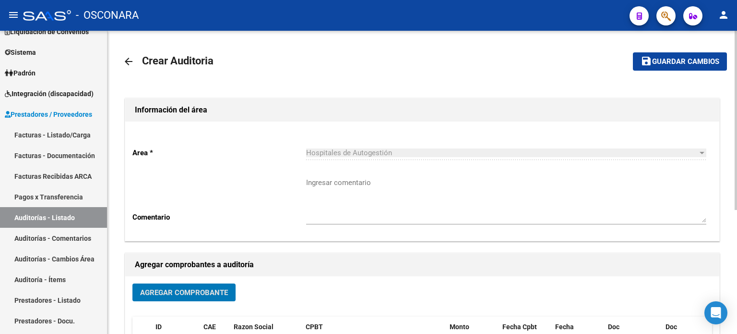
click at [687, 56] on button "save Guardar cambios" at bounding box center [680, 61] width 94 height 18
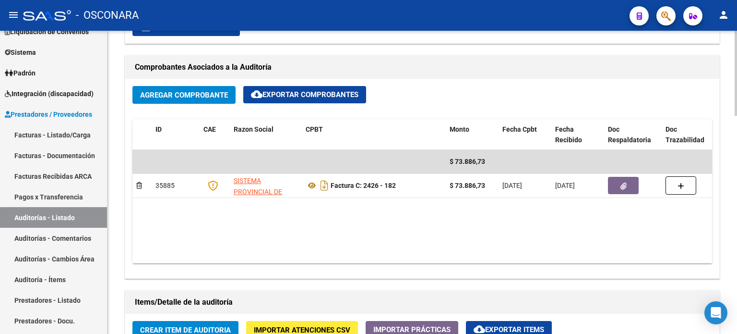
scroll to position [633, 0]
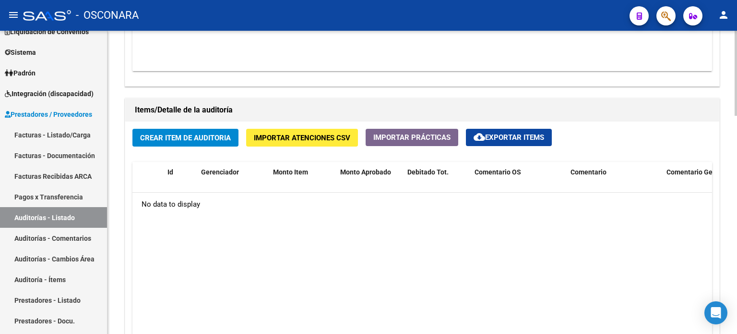
click at [190, 138] on span "Crear Item de Auditoria" at bounding box center [185, 137] width 91 height 9
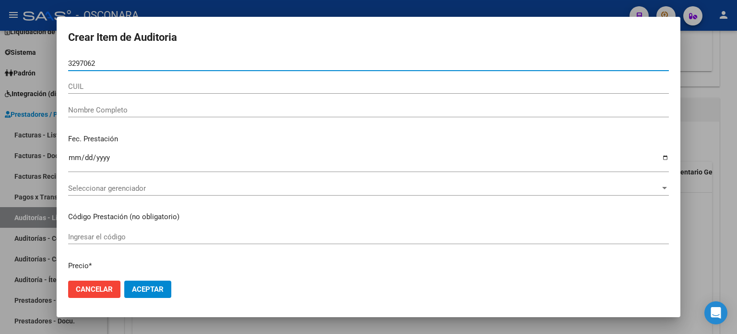
type input "32970626"
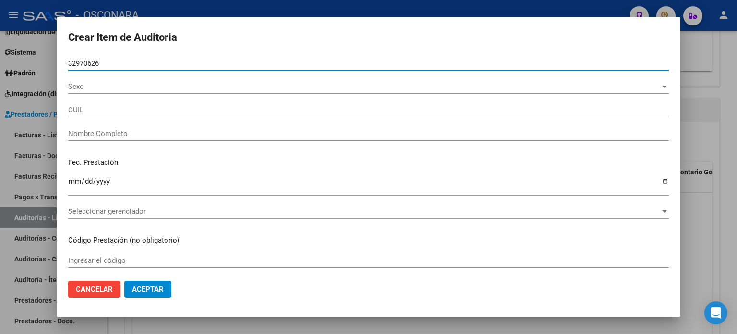
type input "20329706266"
type input "[PERSON_NAME]"
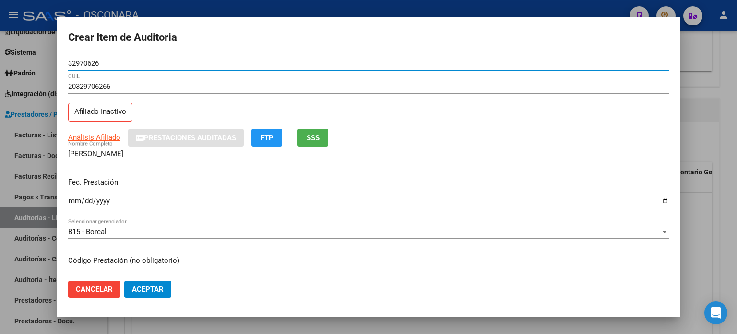
type input "32970626"
click at [192, 167] on div "[PERSON_NAME] Nombre Completo" at bounding box center [368, 158] width 601 height 24
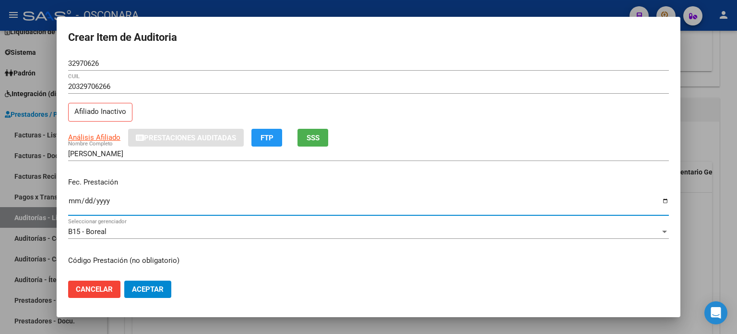
click at [71, 201] on input "Ingresar la fecha" at bounding box center [368, 204] width 601 height 15
type input "[DATE]"
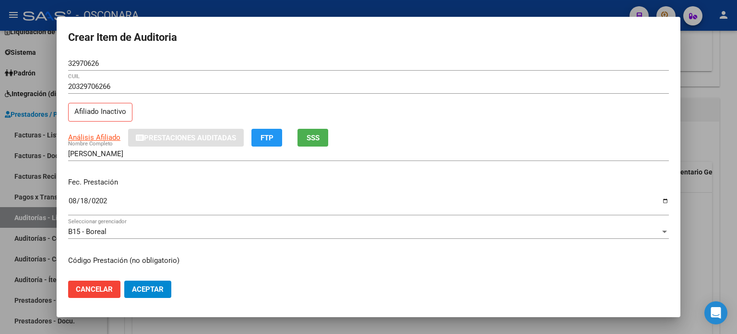
click at [236, 162] on div "[PERSON_NAME] Nombre Completo" at bounding box center [368, 158] width 601 height 24
click at [230, 179] on p "Fec. Prestación" at bounding box center [368, 182] width 601 height 11
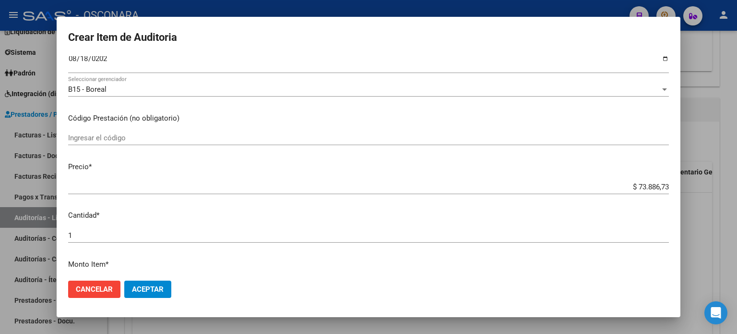
scroll to position [144, 0]
click at [663, 184] on app-form-text-field "Precio * $ 73.886,73 Ingresar el precio" at bounding box center [372, 174] width 609 height 30
click at [661, 183] on input "$ 73.886,73" at bounding box center [368, 184] width 601 height 9
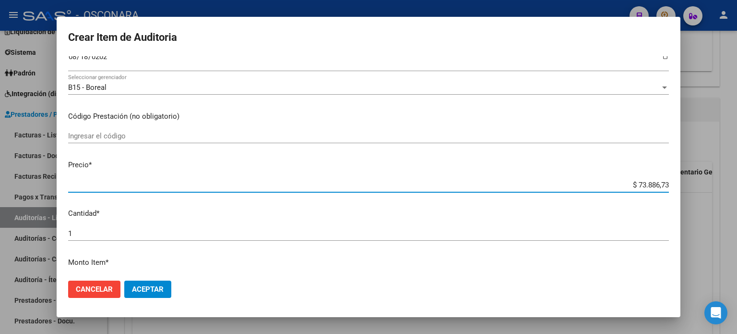
drag, startPoint x: 661, startPoint y: 183, endPoint x: 614, endPoint y: 177, distance: 47.0
click at [614, 177] on mat-dialog-content "32970626 Nro Documento 20329706266 CUIL Afiliado Inactivo Análisis Afiliado Pre…" at bounding box center [369, 164] width 624 height 217
type input "$ 0,01"
type input "$ 0,10"
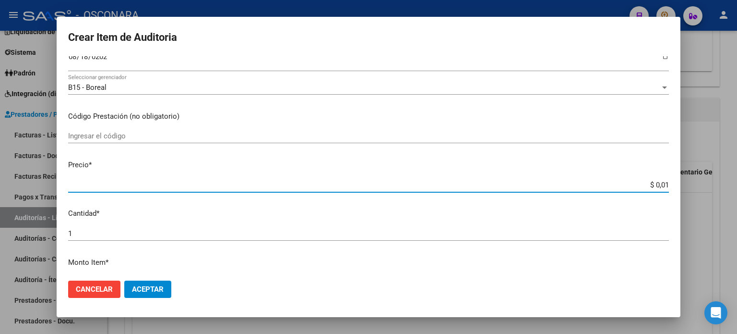
type input "$ 0,10"
type input "$ 1,00"
type input "$ 10,00"
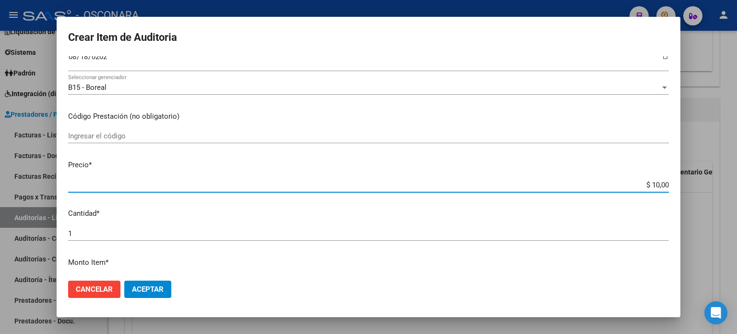
type input "$ 100,00"
type input "$ 1.000,00"
type input "$ 10.000,00"
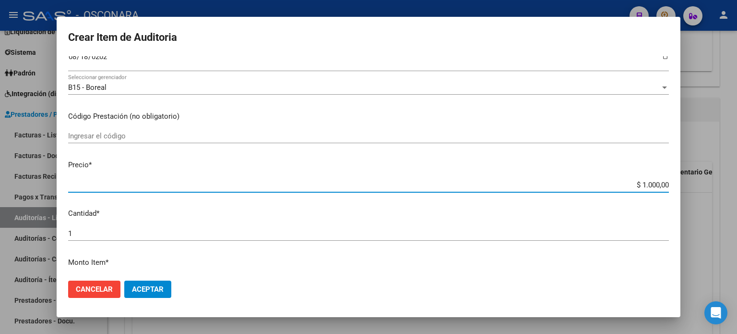
type input "$ 10.000,00"
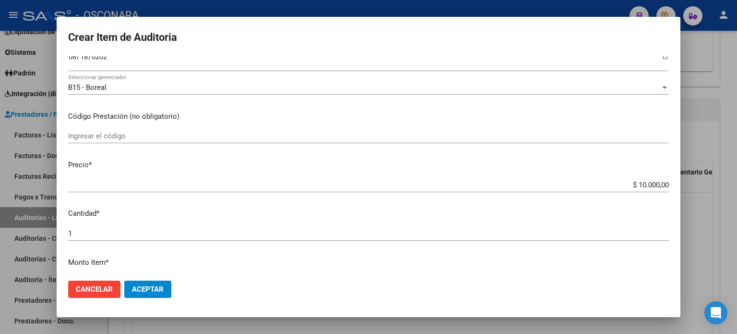
drag, startPoint x: 445, startPoint y: 161, endPoint x: 415, endPoint y: 180, distance: 35.8
click at [445, 161] on p "Precio *" at bounding box center [368, 164] width 601 height 11
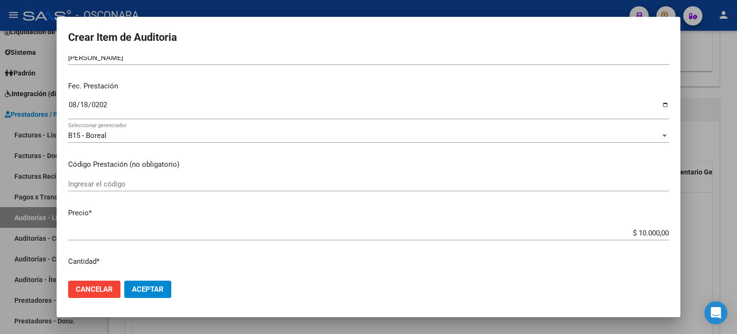
scroll to position [0, 0]
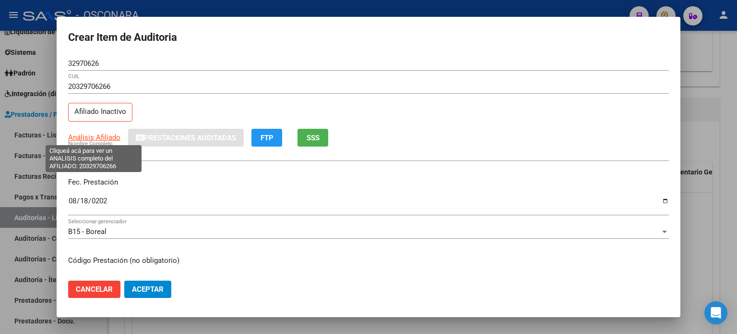
click at [97, 136] on span "Análisis Afiliado" at bounding box center [94, 137] width 52 height 9
type textarea "20329706266"
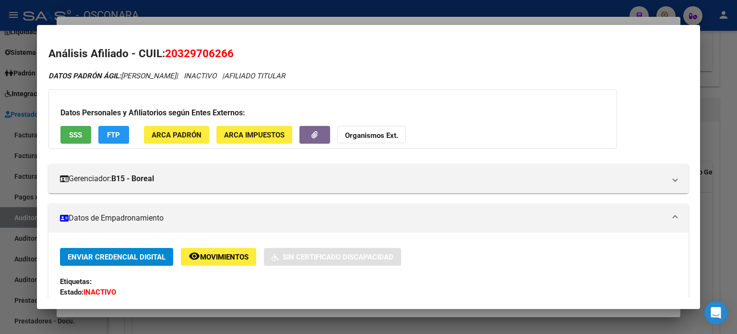
click at [84, 138] on button "SSS" at bounding box center [75, 135] width 31 height 18
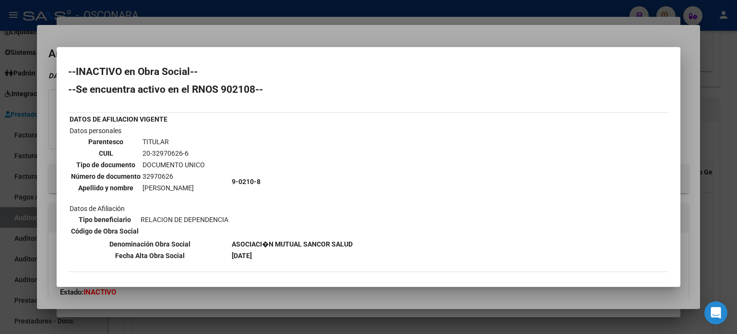
scroll to position [180, 0]
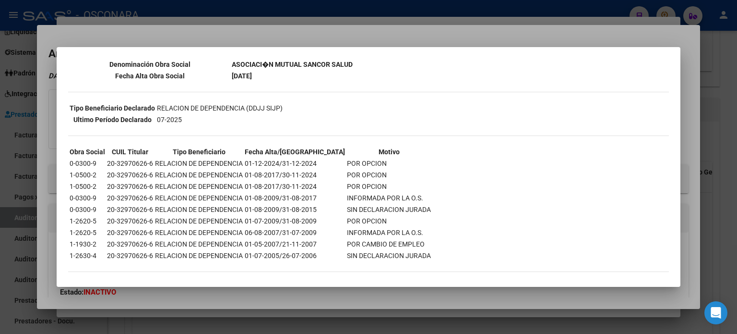
click at [356, 36] on div at bounding box center [368, 167] width 737 height 334
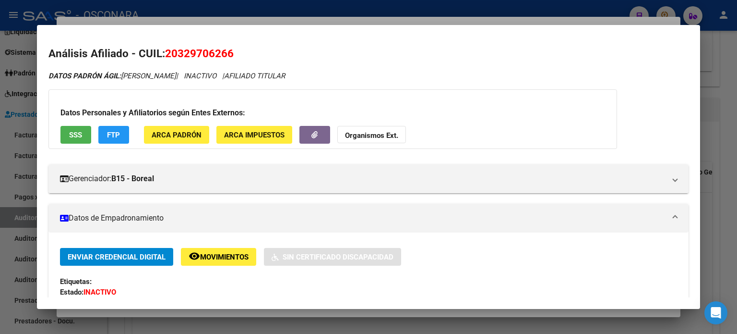
click at [349, 19] on div at bounding box center [368, 167] width 737 height 334
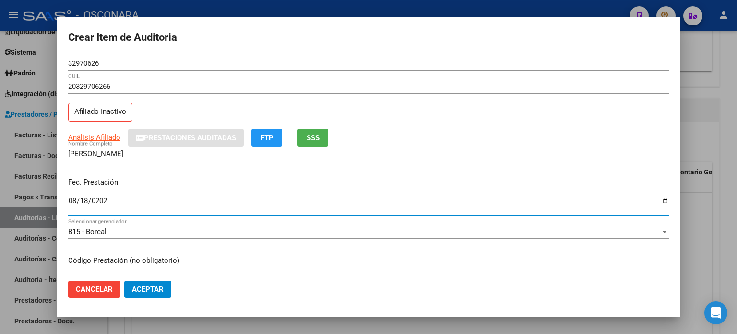
click at [71, 200] on input "[DATE]" at bounding box center [368, 204] width 601 height 15
type input "[DATE]"
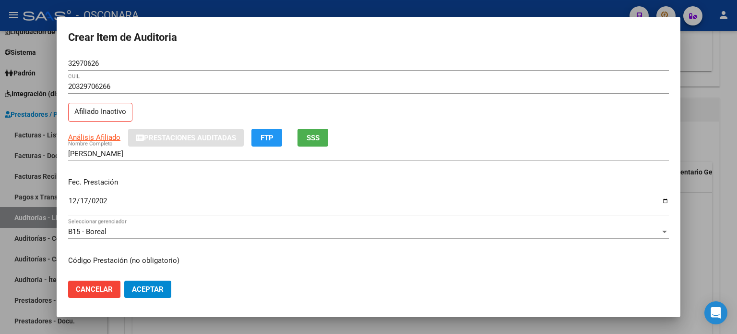
click at [209, 164] on div "[PERSON_NAME] Nombre Completo" at bounding box center [368, 158] width 601 height 24
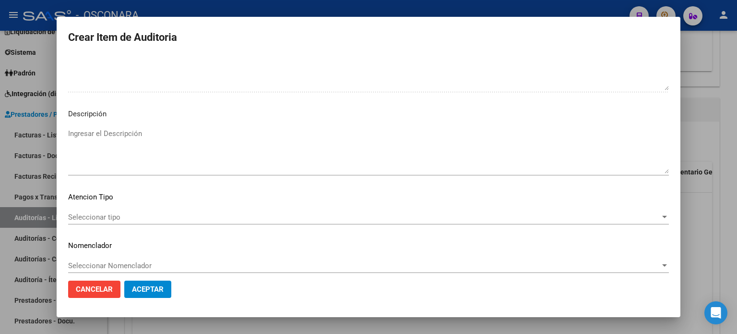
scroll to position [647, 0]
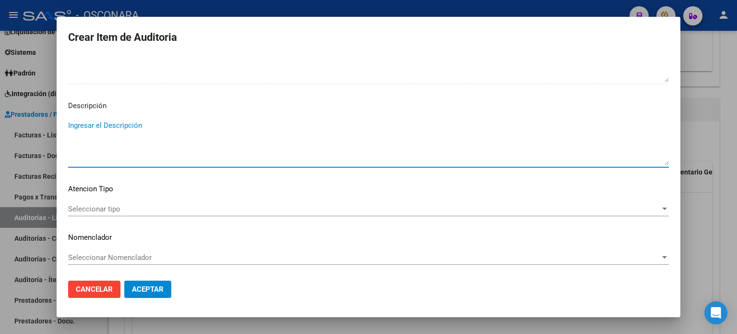
click at [146, 122] on textarea "Ingresar el Descripción" at bounding box center [368, 142] width 601 height 45
type textarea "AMBULATORIO"
click at [154, 206] on span "Seleccionar tipo" at bounding box center [364, 208] width 592 height 9
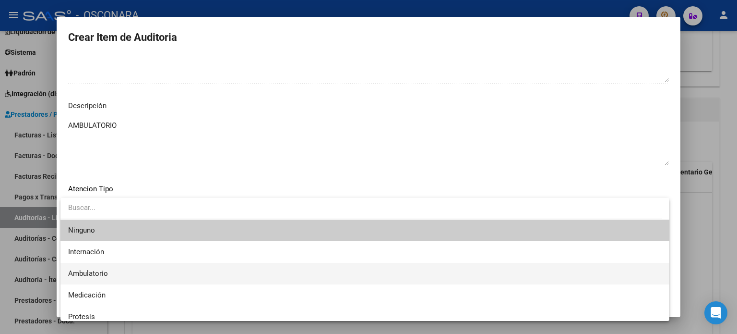
click at [119, 268] on span "Ambulatorio" at bounding box center [365, 274] width 594 height 22
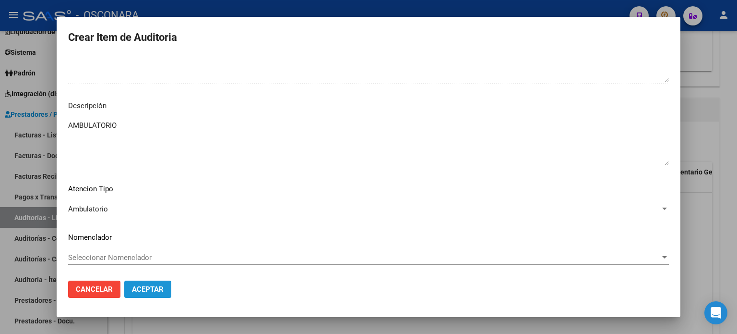
click at [154, 293] on span "Aceptar" at bounding box center [148, 289] width 32 height 9
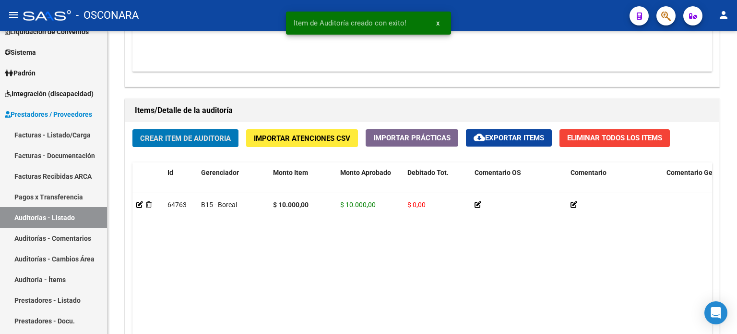
scroll to position [634, 0]
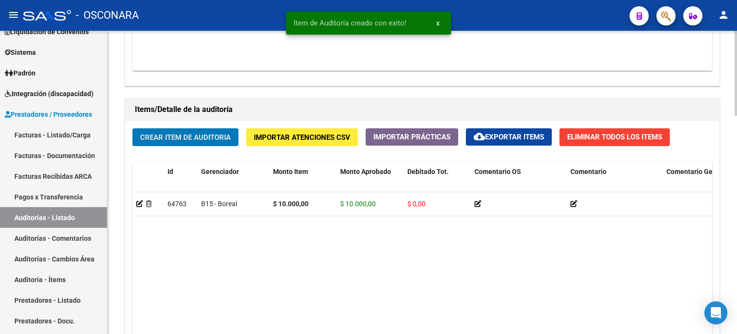
drag, startPoint x: 209, startPoint y: 248, endPoint x: 202, endPoint y: 218, distance: 30.7
click at [209, 249] on datatable-body "64763 B15 - Boreal $ 10.000,00 $ 10.000,00 $ 0,00 AMBULATORIO 20329706266 32970…" at bounding box center [422, 281] width 580 height 179
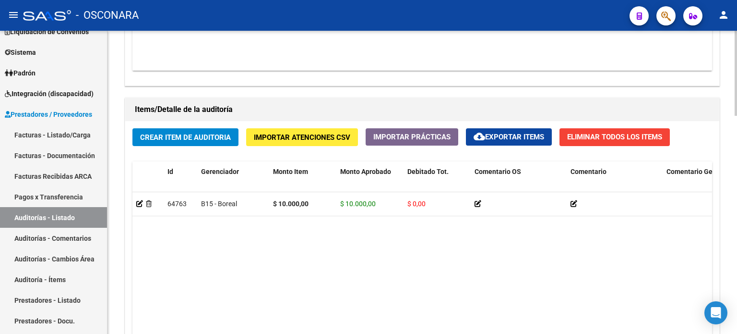
click at [197, 137] on span "Crear Item de Auditoria" at bounding box center [185, 137] width 91 height 9
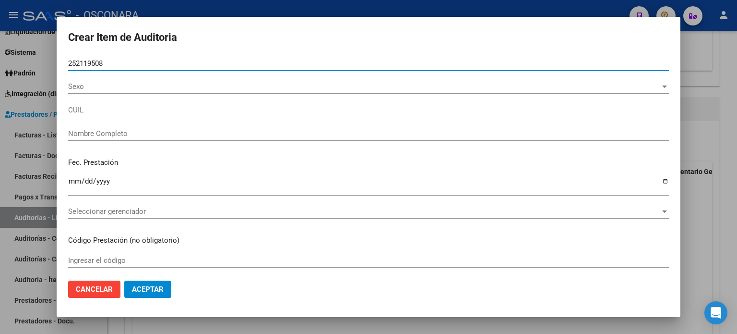
type input "25211950"
type input "20252119508"
type input "[PERSON_NAME]"
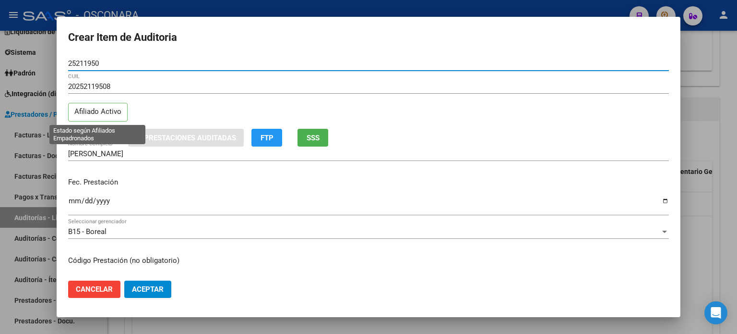
type input "25211950"
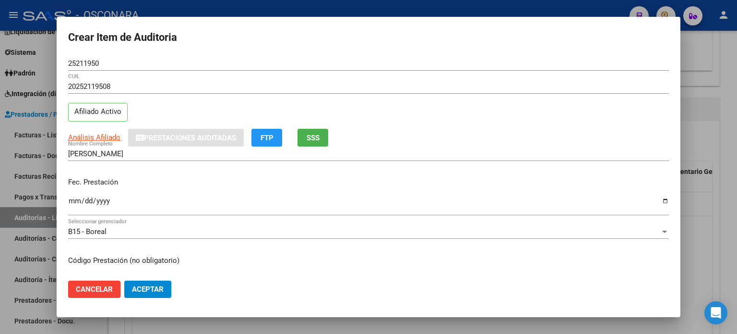
click at [156, 110] on div "20252119508 CUIL Afiliado Activo" at bounding box center [368, 103] width 601 height 49
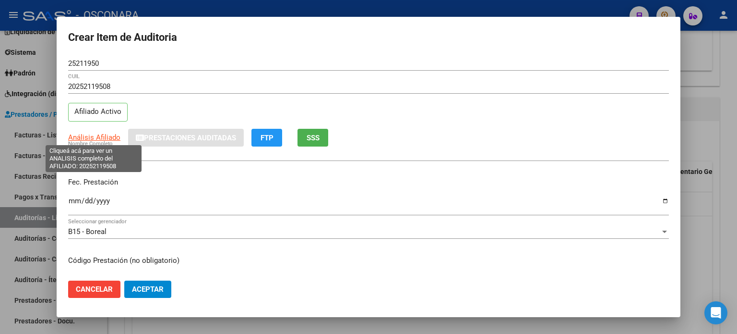
click at [86, 134] on span "Análisis Afiliado" at bounding box center [94, 137] width 52 height 9
type textarea "20252119508"
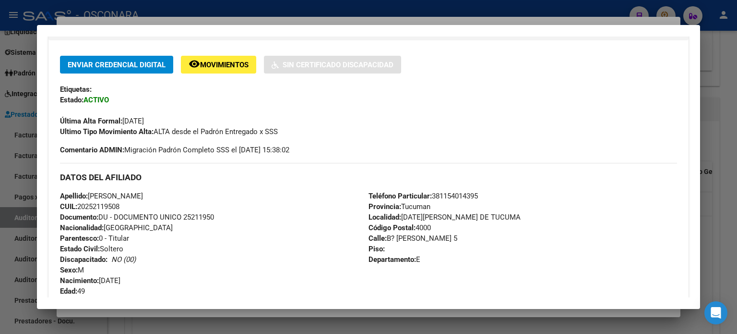
scroll to position [0, 0]
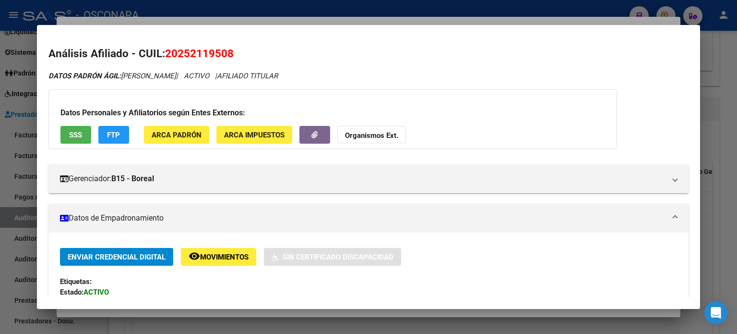
click at [75, 136] on span "SSS" at bounding box center [75, 135] width 13 height 9
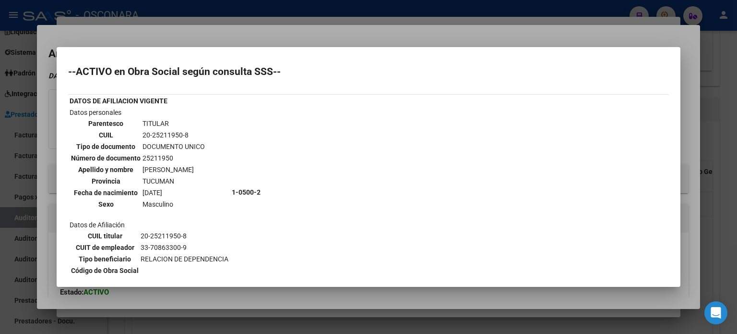
click at [296, 37] on div at bounding box center [368, 167] width 737 height 334
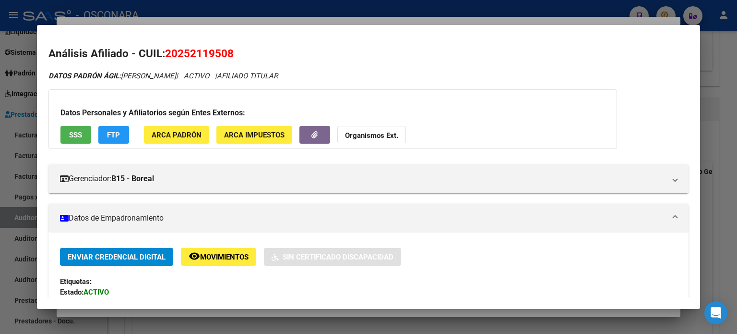
click at [299, 22] on div at bounding box center [368, 167] width 737 height 334
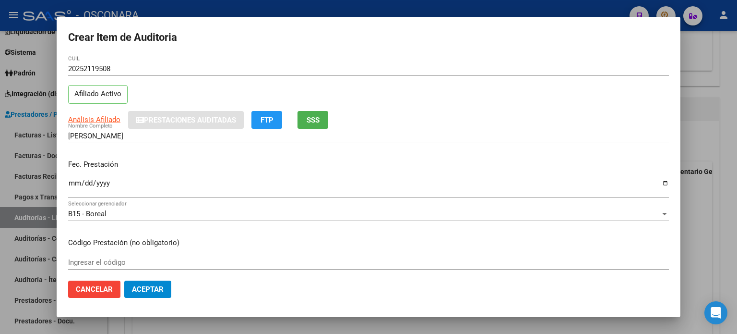
scroll to position [48, 0]
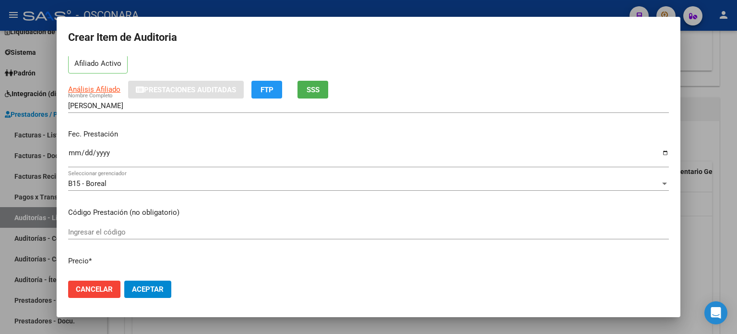
click at [76, 149] on input "Ingresar la fecha" at bounding box center [368, 156] width 601 height 15
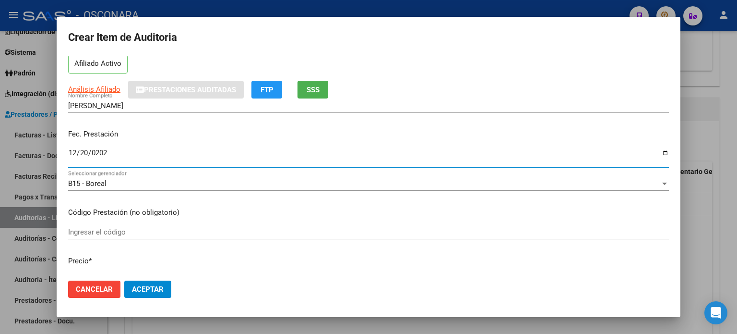
type input "[DATE]"
click at [241, 126] on div "Fec. Prestación [DATE] Ingresar la fecha" at bounding box center [368, 148] width 601 height 55
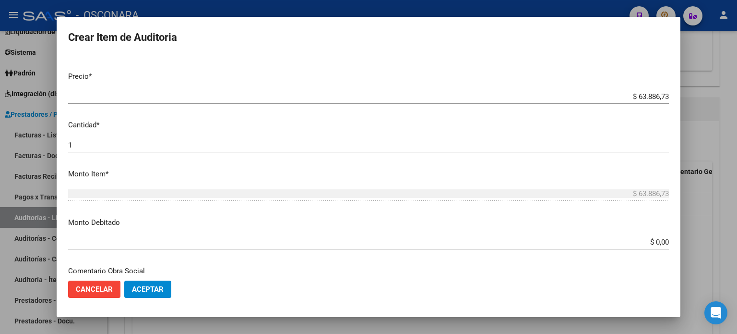
scroll to position [240, 0]
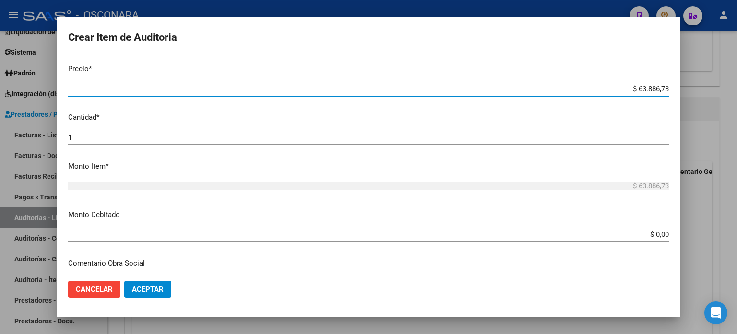
drag, startPoint x: 660, startPoint y: 88, endPoint x: 621, endPoint y: 87, distance: 38.9
click at [621, 87] on input "$ 63.886,73" at bounding box center [368, 88] width 601 height 9
type input "$ 0,01"
type input "$ 0,10"
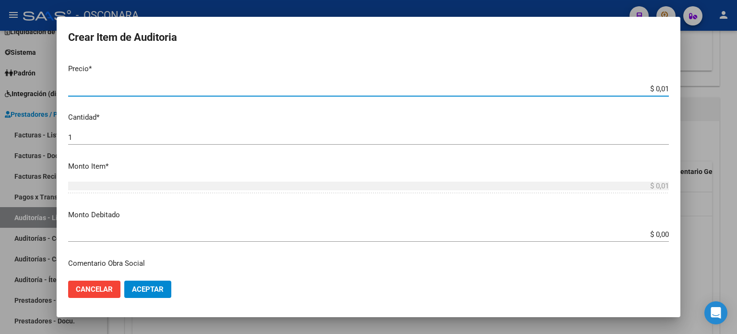
type input "$ 0,10"
type input "$ 1,00"
type input "$ 10,00"
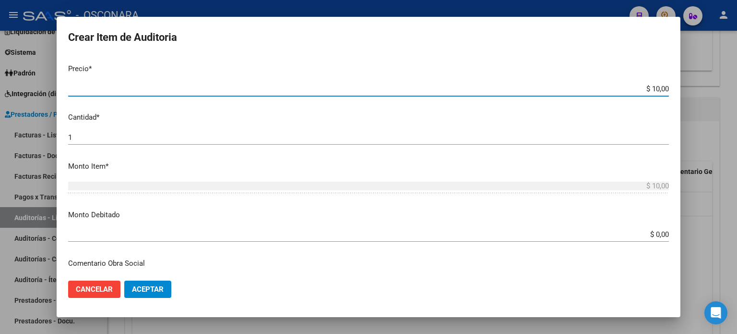
type input "$ 100,00"
type input "$ 1.000,00"
type input "$ 10.000,00"
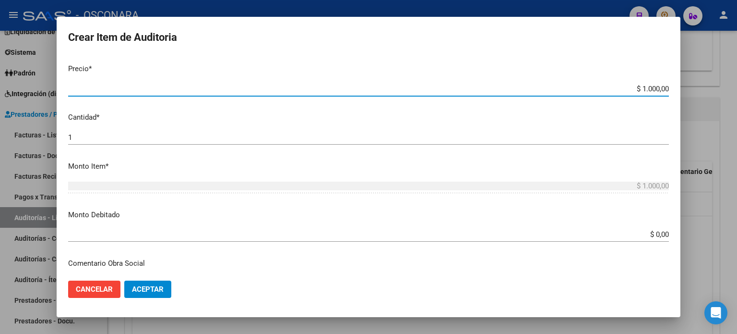
type input "$ 10.000,00"
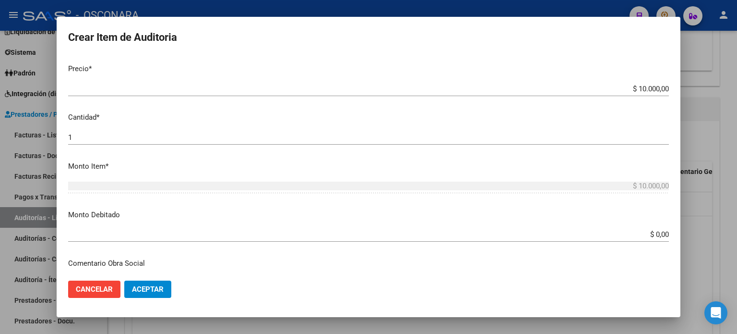
click at [318, 123] on mat-dialog-content "25211950 Nro Documento 20252119508 CUIL Afiliado Activo Análisis Afiliado Prest…" at bounding box center [369, 164] width 624 height 217
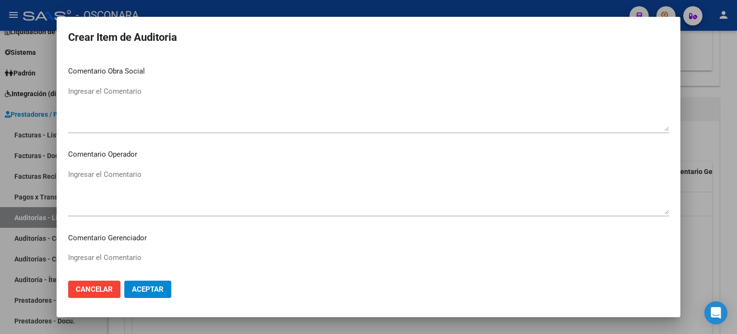
scroll to position [647, 0]
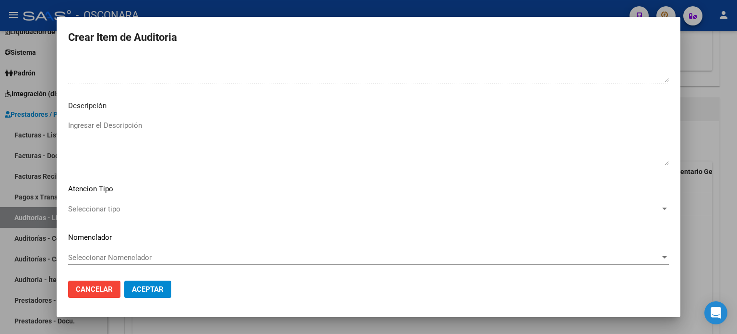
click at [143, 128] on textarea "Ingresar el Descripción" at bounding box center [368, 142] width 601 height 45
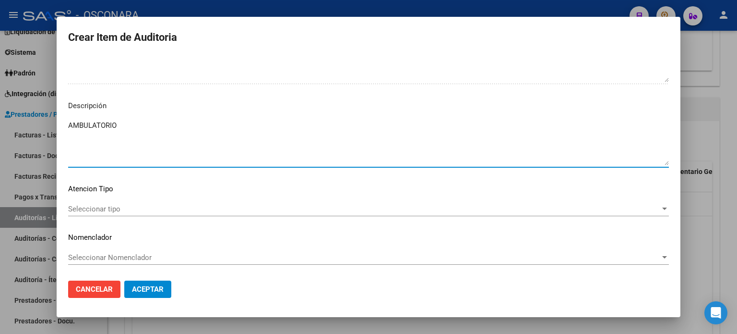
type textarea "AMBULATORIO"
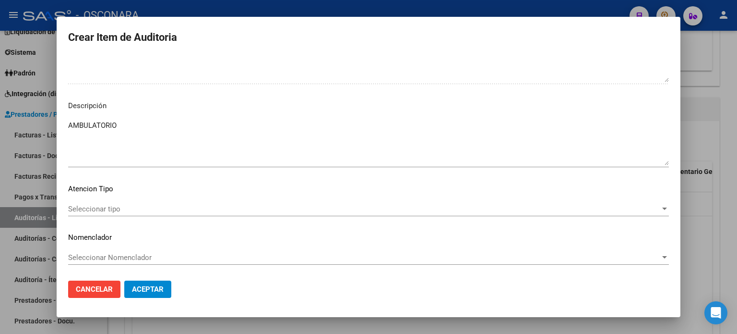
click at [131, 203] on div "Seleccionar tipo Seleccionar tipo" at bounding box center [368, 209] width 601 height 14
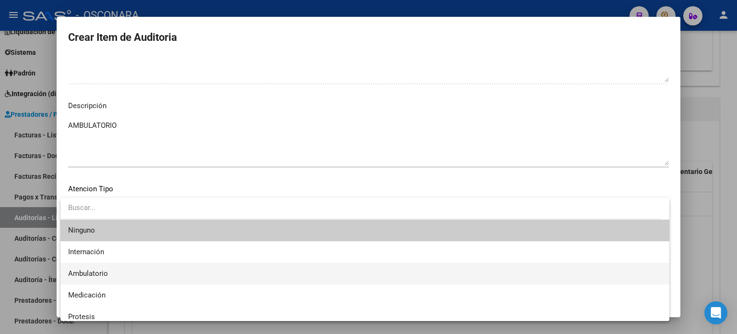
click at [115, 270] on span "Ambulatorio" at bounding box center [365, 274] width 594 height 22
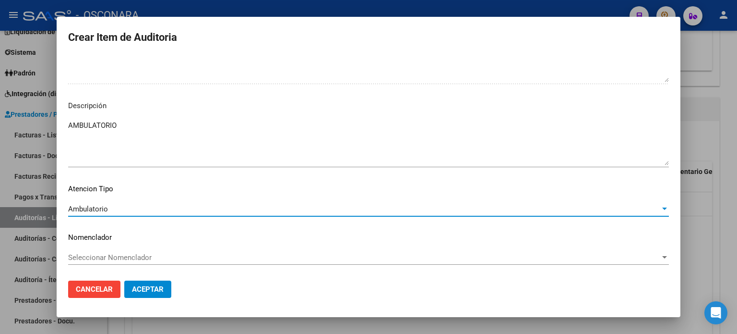
click at [148, 289] on span "Aceptar" at bounding box center [148, 289] width 32 height 9
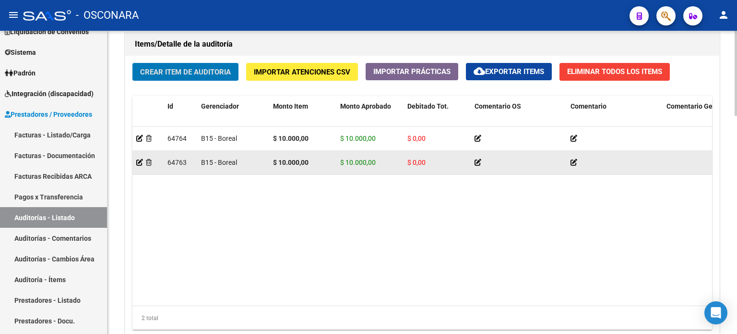
scroll to position [585, 0]
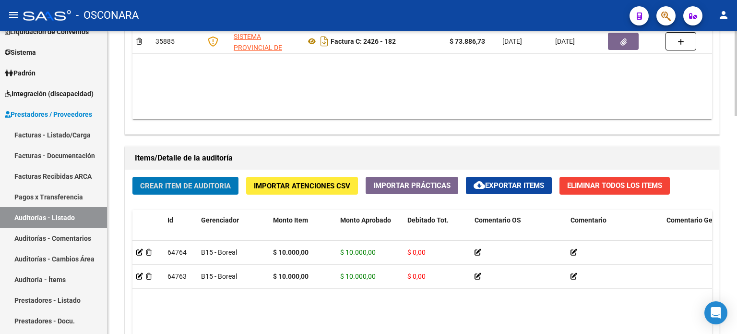
click at [222, 310] on datatable-body "64764 B15 - Boreal $ 10.000,00 $ 10.000,00 $ 0,00 AMBULATORIO 20252119508 25211…" at bounding box center [422, 329] width 580 height 179
click at [197, 181] on span "Crear Item de Auditoria" at bounding box center [185, 185] width 91 height 9
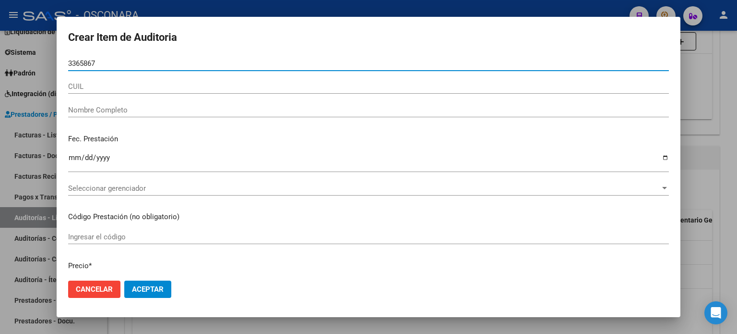
type input "33658673"
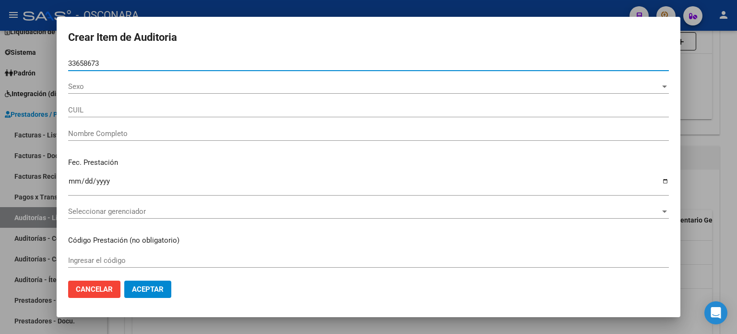
type input "27336586734"
type input "[PERSON_NAME] [PERSON_NAME]"
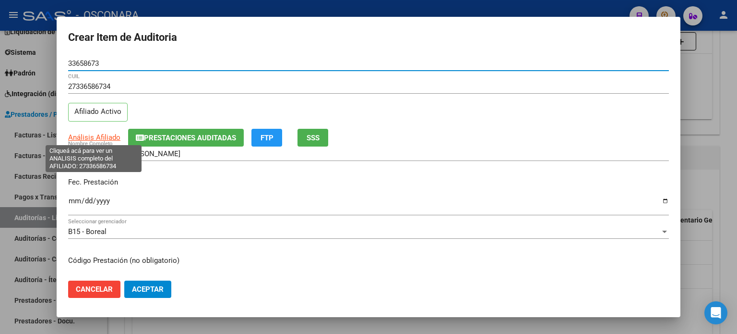
type input "33658673"
click at [109, 136] on span "Análisis Afiliado" at bounding box center [94, 137] width 52 height 9
type textarea "27336586734"
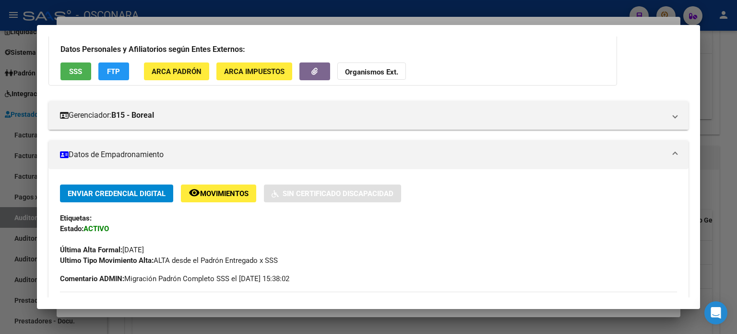
scroll to position [0, 0]
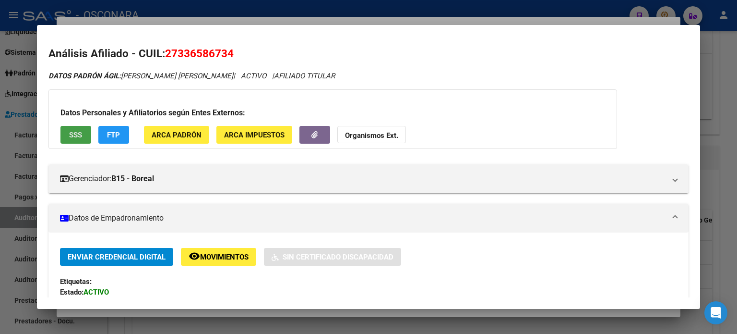
click at [75, 140] on button "SSS" at bounding box center [75, 135] width 31 height 18
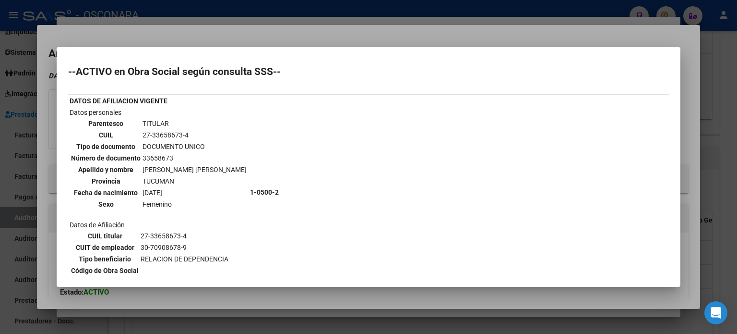
click at [238, 36] on div at bounding box center [368, 167] width 737 height 334
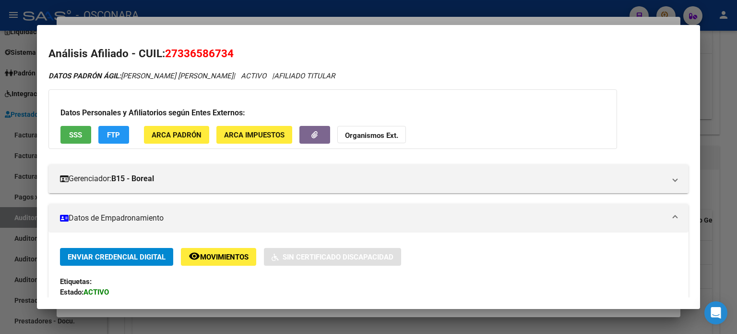
click at [72, 132] on span "SSS" at bounding box center [75, 135] width 13 height 9
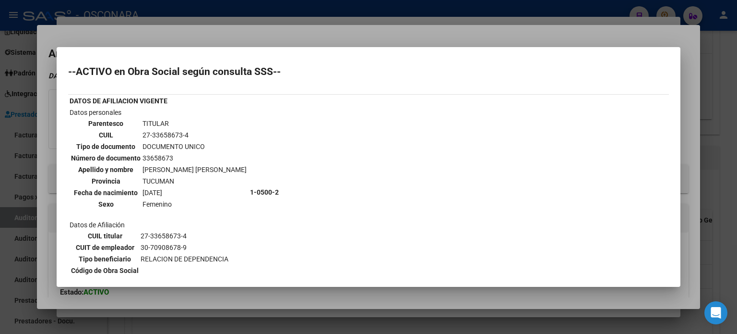
click at [332, 28] on div at bounding box center [368, 167] width 737 height 334
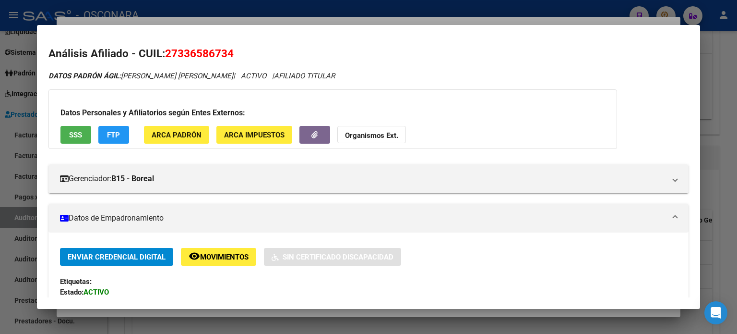
click at [329, 21] on div at bounding box center [368, 167] width 737 height 334
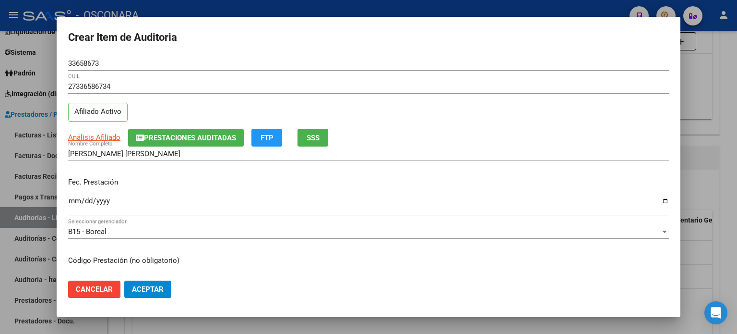
click at [78, 202] on input "Ingresar la fecha" at bounding box center [368, 204] width 601 height 15
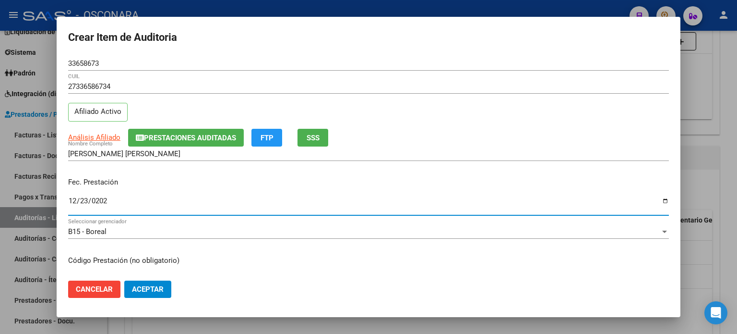
type input "[DATE]"
click at [174, 174] on div "Fec. Prestación [DATE] Ingresar la fecha" at bounding box center [368, 196] width 601 height 55
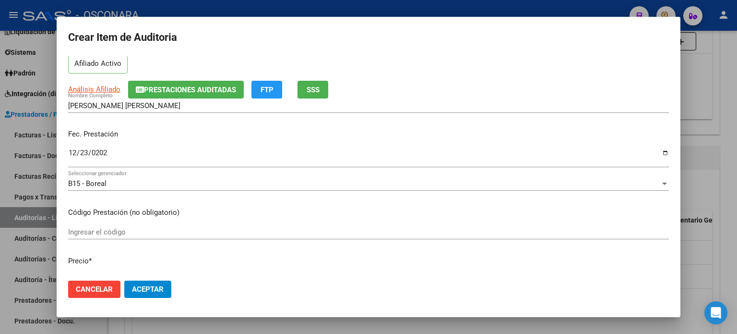
scroll to position [96, 0]
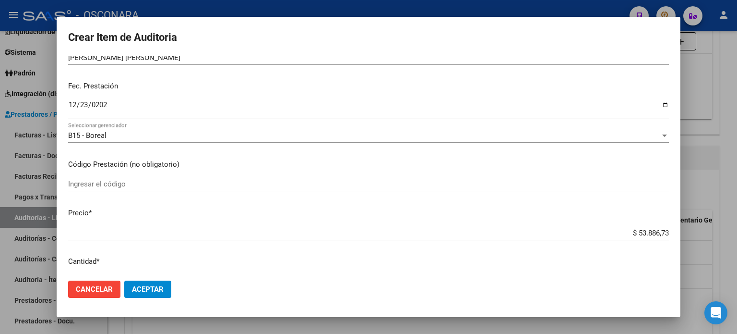
click at [660, 232] on input "$ 53.886,73" at bounding box center [368, 232] width 601 height 9
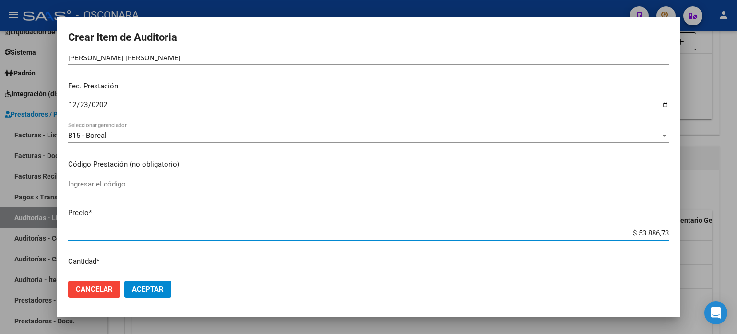
drag, startPoint x: 660, startPoint y: 232, endPoint x: 593, endPoint y: 227, distance: 67.9
click at [593, 227] on div "$ 53.886,73 Ingresar el precio" at bounding box center [368, 233] width 601 height 14
type input "$ 0,01"
type input "$ 0,10"
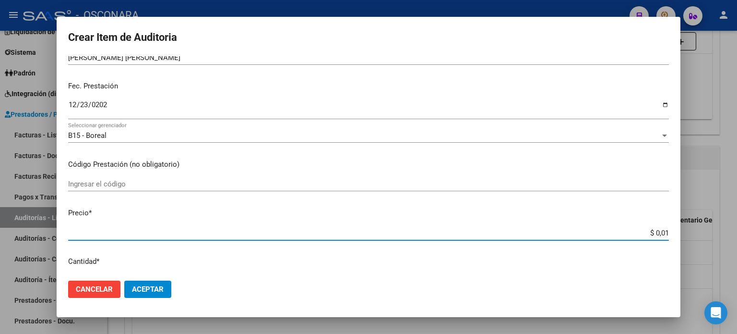
type input "$ 0,10"
type input "$ 1,00"
type input "$ 10,00"
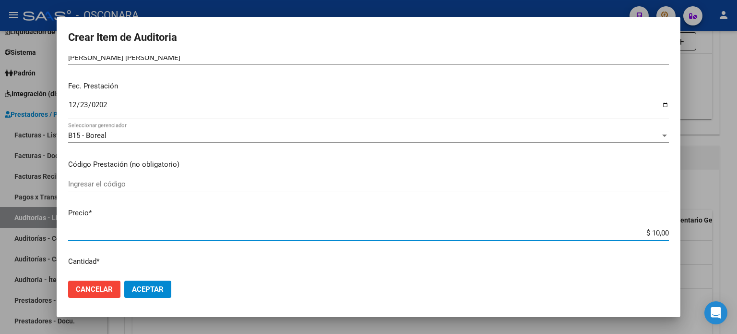
type input "$ 100,00"
type input "$ 1.000,00"
type input "$ 10.000,00"
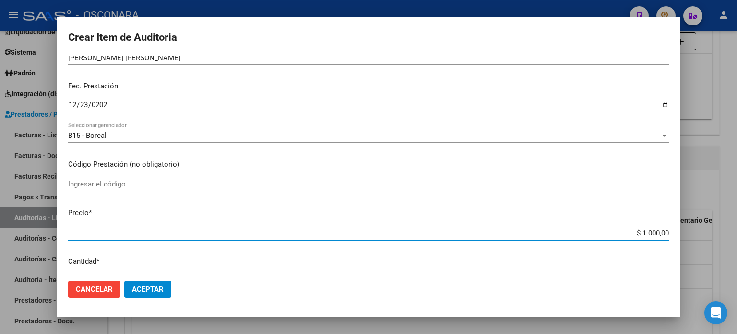
type input "$ 10.000,00"
click at [376, 172] on mat-dialog-content "33658673 Nro Documento 27336586734 CUIL Afiliado Activo Análisis Afiliado Prest…" at bounding box center [369, 164] width 624 height 217
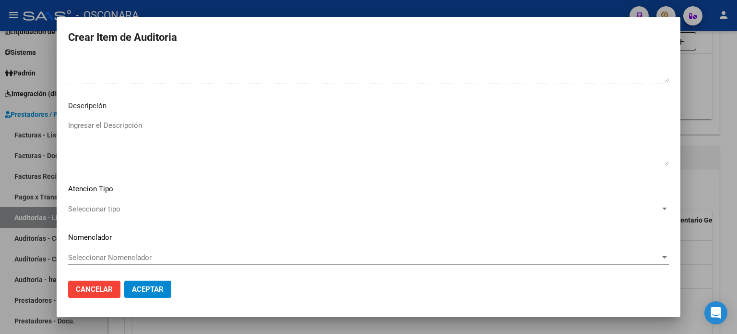
scroll to position [647, 0]
click at [160, 125] on textarea "Ingresar el Descripción" at bounding box center [368, 142] width 601 height 45
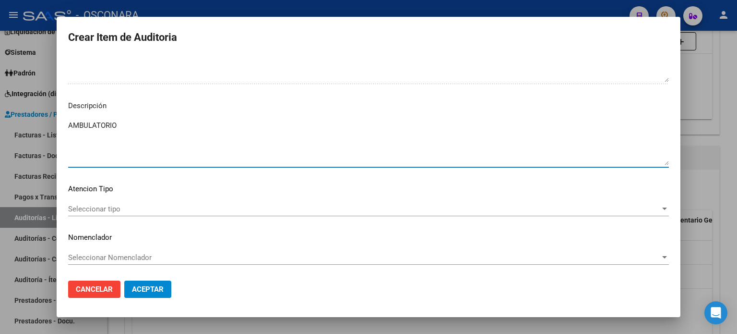
type textarea "AMBULATORIO"
click at [128, 209] on span "Seleccionar tipo" at bounding box center [364, 208] width 592 height 9
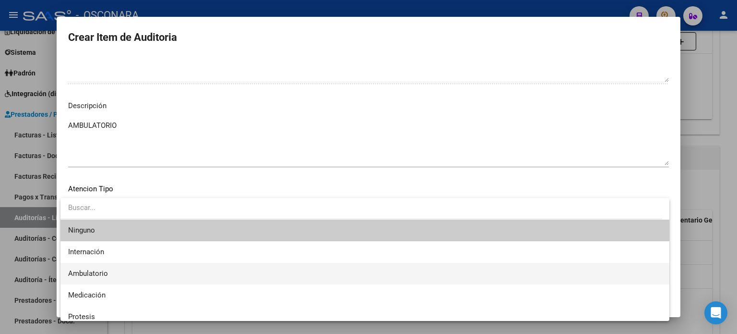
click at [116, 265] on span "Ambulatorio" at bounding box center [365, 274] width 594 height 22
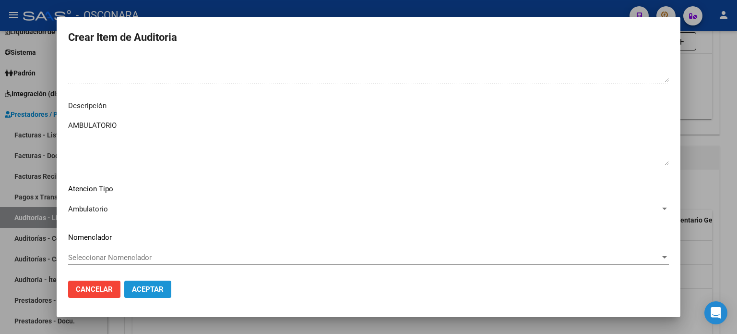
click at [156, 291] on span "Aceptar" at bounding box center [148, 289] width 32 height 9
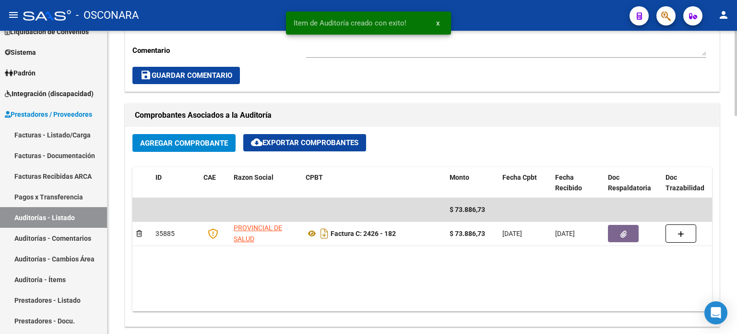
scroll to position [585, 0]
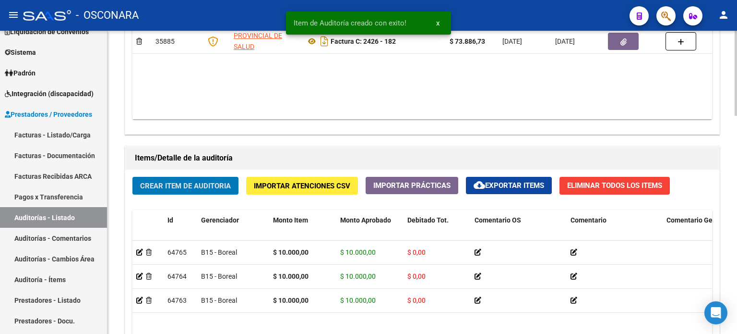
click at [215, 187] on span "Crear Item de Auditoria" at bounding box center [185, 185] width 91 height 9
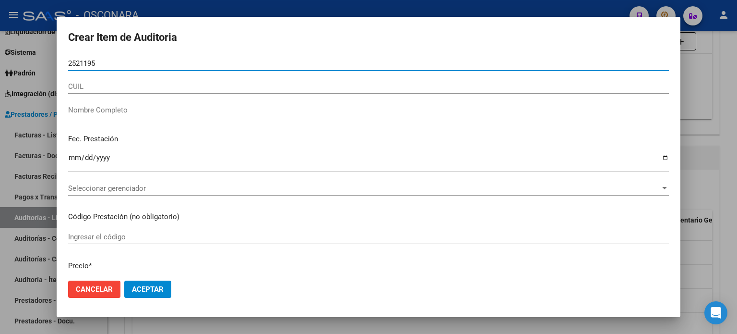
type input "25211950"
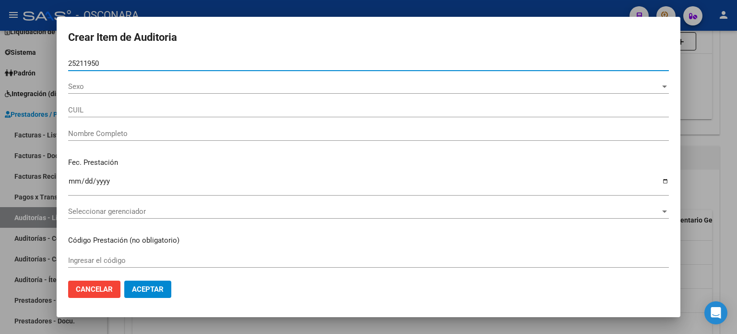
type input "20252119508"
type input "[PERSON_NAME]"
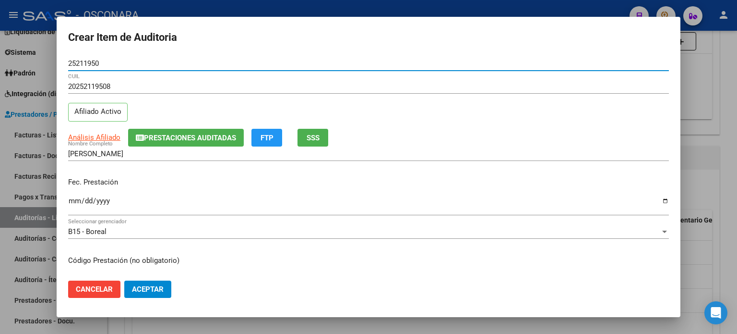
type input "25211950"
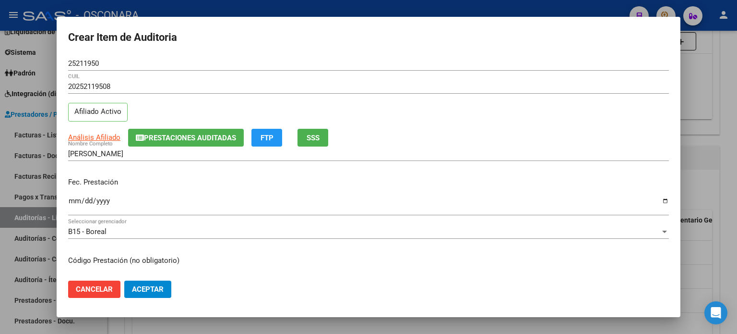
click at [141, 174] on div "Fec. Prestación Ingresar la fecha" at bounding box center [368, 196] width 601 height 55
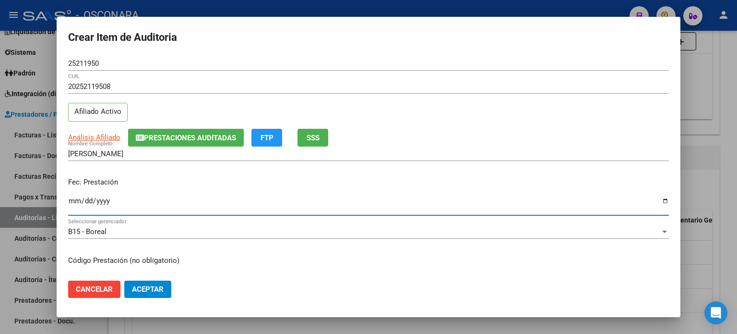
click at [75, 199] on input "Ingresar la fecha" at bounding box center [368, 204] width 601 height 15
type input "[DATE]"
click at [72, 202] on input "[DATE]" at bounding box center [368, 204] width 601 height 15
type input "[DATE]"
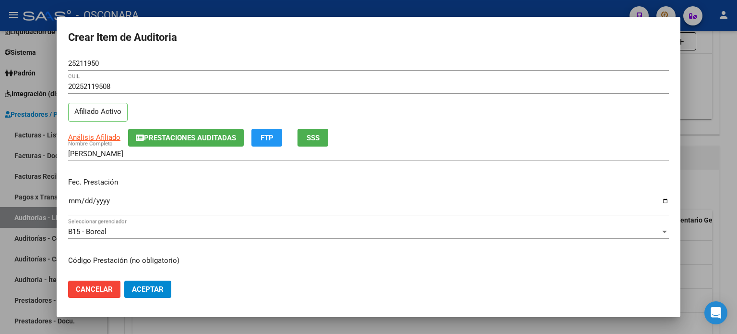
click at [285, 177] on p "Fec. Prestación" at bounding box center [368, 182] width 601 height 11
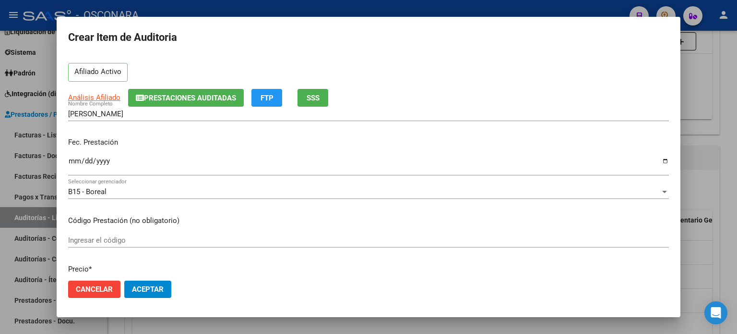
scroll to position [0, 0]
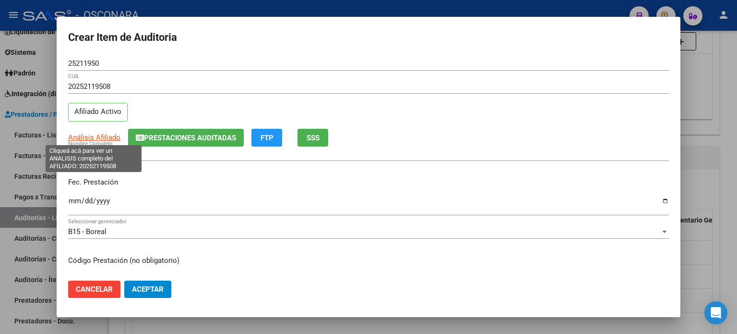
click at [93, 138] on span "Análisis Afiliado" at bounding box center [94, 137] width 52 height 9
type textarea "20252119508"
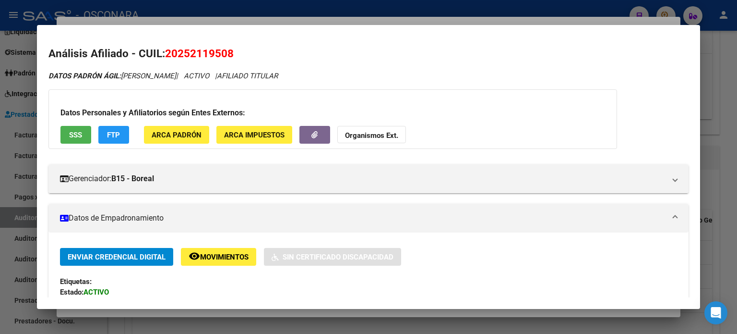
click at [77, 133] on span "SSS" at bounding box center [75, 135] width 13 height 9
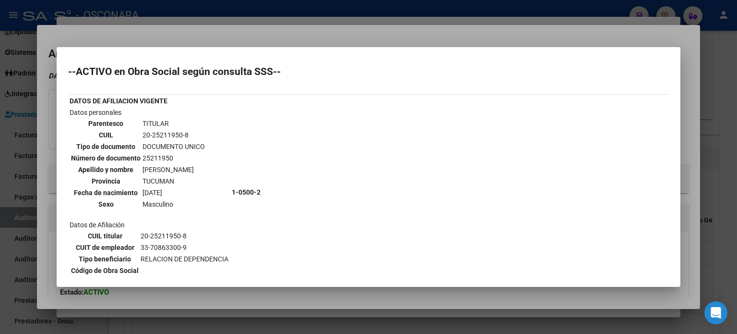
click at [409, 32] on div at bounding box center [368, 167] width 737 height 334
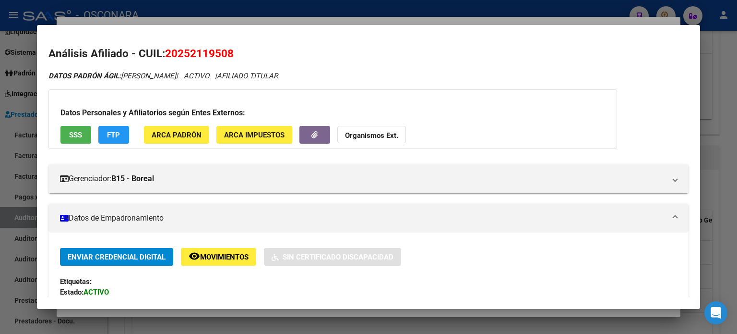
click at [410, 16] on div at bounding box center [368, 167] width 737 height 334
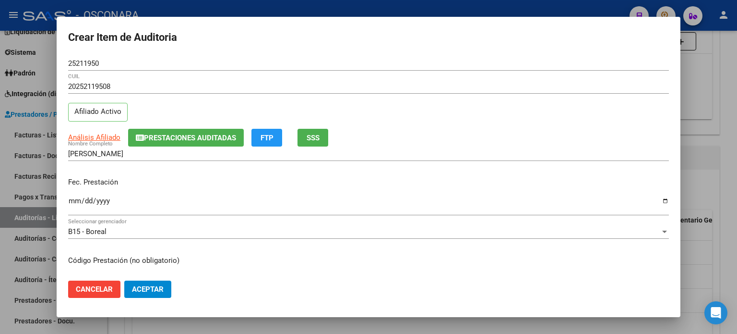
click at [409, 21] on mat-dialog-container "Crear Item de Auditoria 25211950 Nro Documento 20252119508 CUIL Afiliado Activo…" at bounding box center [369, 167] width 624 height 300
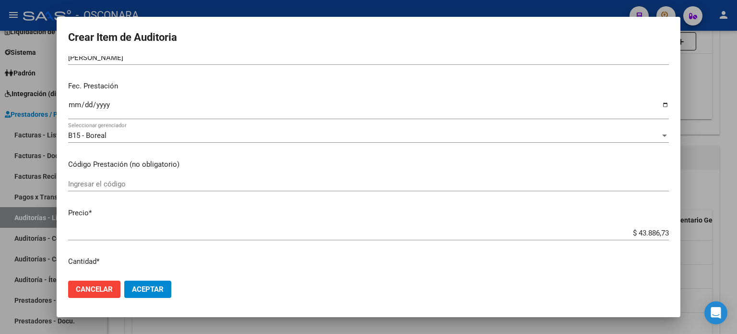
drag, startPoint x: 662, startPoint y: 234, endPoint x: 547, endPoint y: 230, distance: 115.3
click at [547, 230] on app-form-text-field "Precio * $ 43.886,73 Ingresar el precio" at bounding box center [372, 222] width 609 height 30
click at [648, 234] on input "$ 43.886,73" at bounding box center [368, 232] width 601 height 9
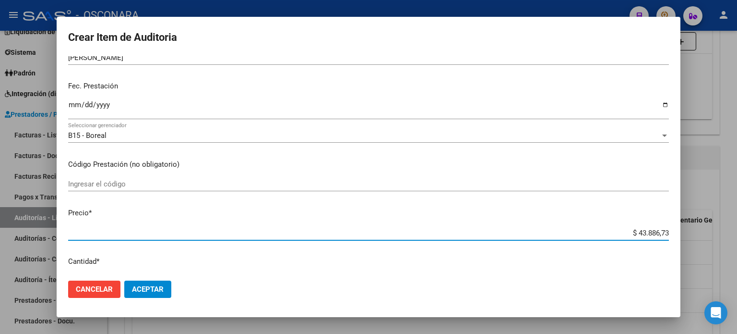
click at [662, 232] on app-form-text-field "Precio * $ 43.886,73 Ingresar el precio" at bounding box center [372, 222] width 609 height 30
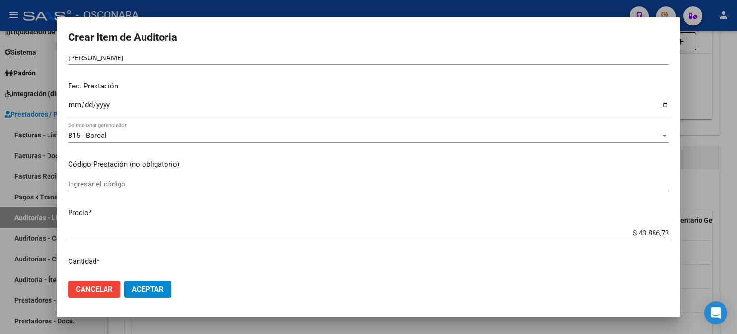
click at [660, 227] on div "$ 43.886,73 Ingresar el precio" at bounding box center [368, 233] width 601 height 14
click at [662, 231] on app-form-text-field "Precio * $ 43.886,73 Ingresar el precio" at bounding box center [372, 222] width 609 height 30
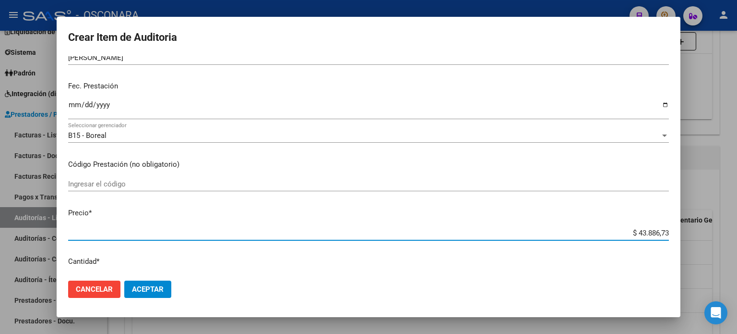
click at [660, 230] on input "$ 43.886,73" at bounding box center [368, 232] width 601 height 9
type input "$ 4.388,67"
type input "$ 438,86"
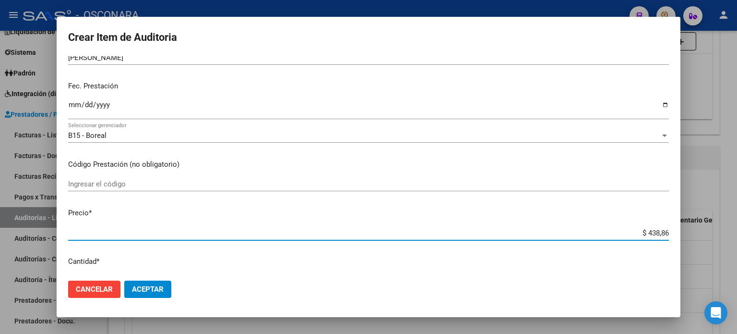
type input "$ 43,88"
type input "$ 4,38"
type input "$ 0,43"
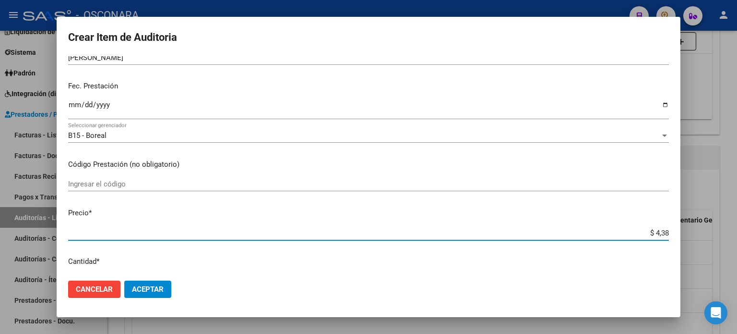
type input "$ 0,43"
type input "$ 0,04"
type input "$ 0,03"
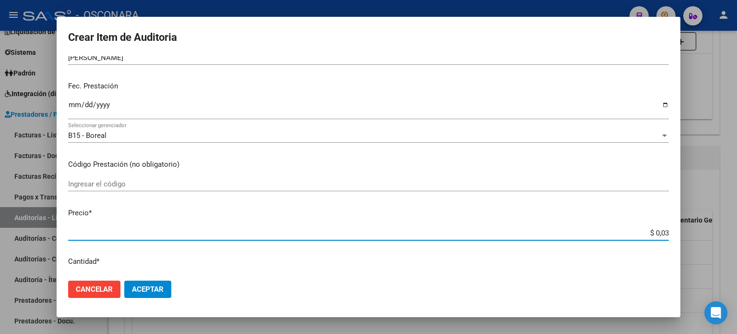
type input "$ 0,37"
type input "$ 3,71"
type input "$ 37,15"
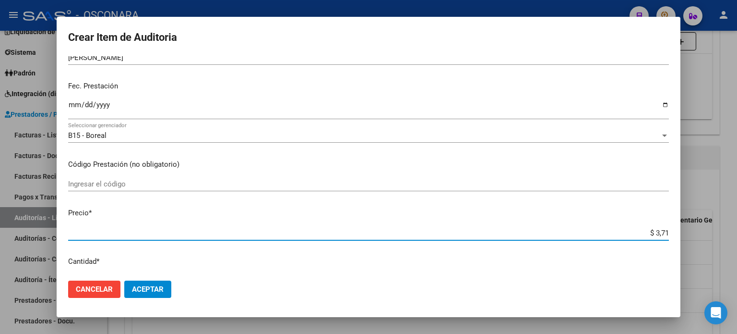
type input "$ 37,15"
type input "$ 371,50"
type input "$ 3.715,00"
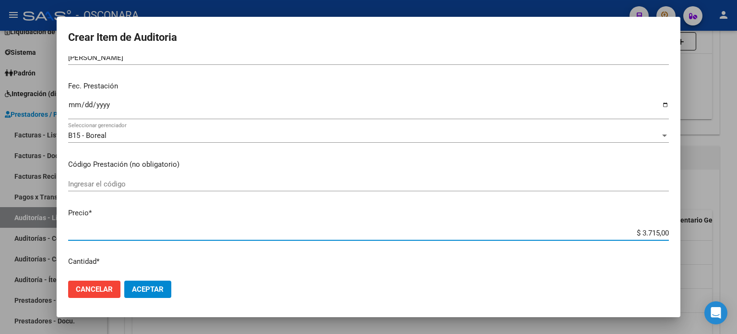
type input "$ 37.150,03"
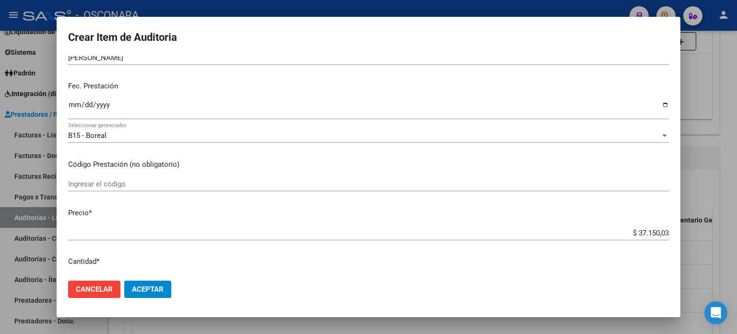
click at [276, 199] on div "Ingresar el código" at bounding box center [368, 189] width 601 height 24
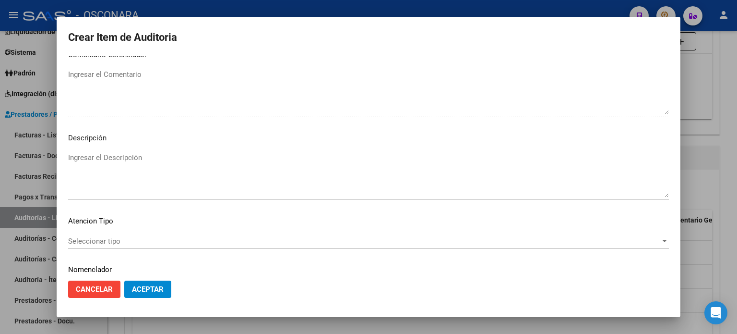
scroll to position [647, 0]
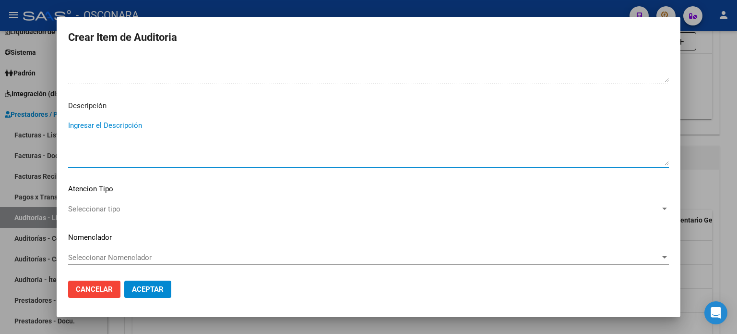
click at [123, 123] on textarea "Ingresar el Descripción" at bounding box center [368, 142] width 601 height 45
type textarea "AMBULATORIO"
click at [132, 210] on span "Seleccionar tipo" at bounding box center [364, 208] width 592 height 9
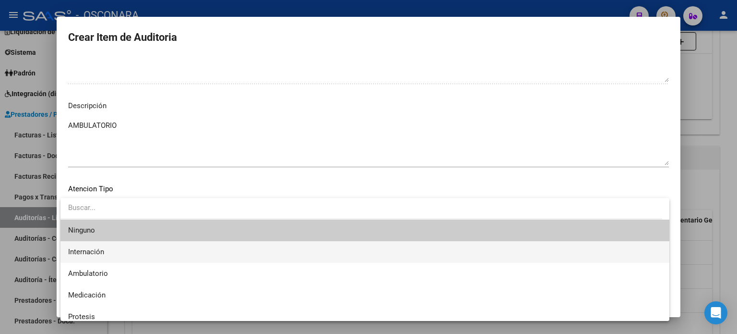
click at [117, 255] on span "Internación" at bounding box center [365, 252] width 594 height 22
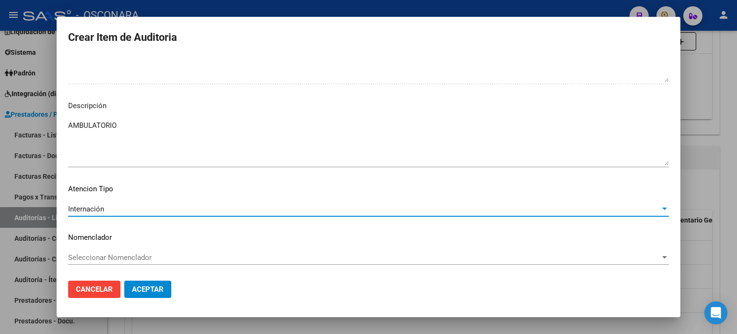
click at [140, 210] on div "Internación" at bounding box center [364, 208] width 592 height 9
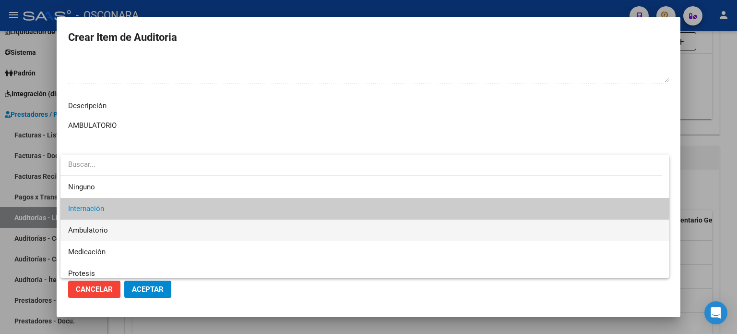
click at [124, 233] on span "Ambulatorio" at bounding box center [365, 230] width 594 height 22
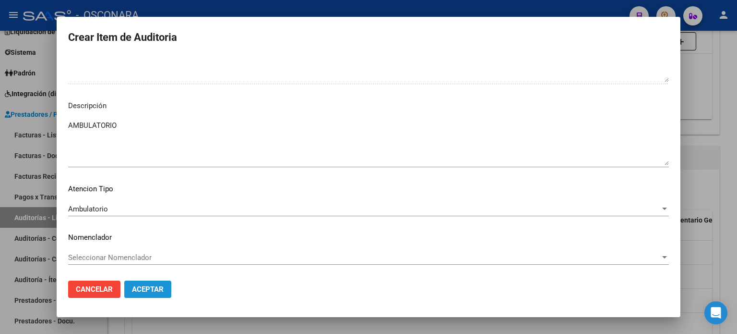
click at [153, 288] on span "Aceptar" at bounding box center [148, 289] width 32 height 9
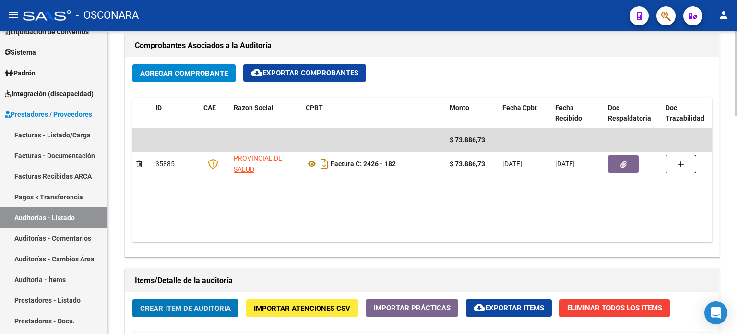
scroll to position [537, 0]
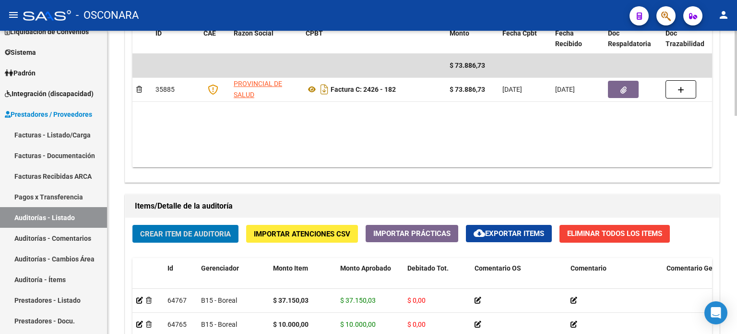
click at [258, 203] on h1 "Items/Detalle de la auditoría" at bounding box center [422, 205] width 575 height 15
click at [215, 231] on span "Crear Item de Auditoria" at bounding box center [185, 233] width 91 height 9
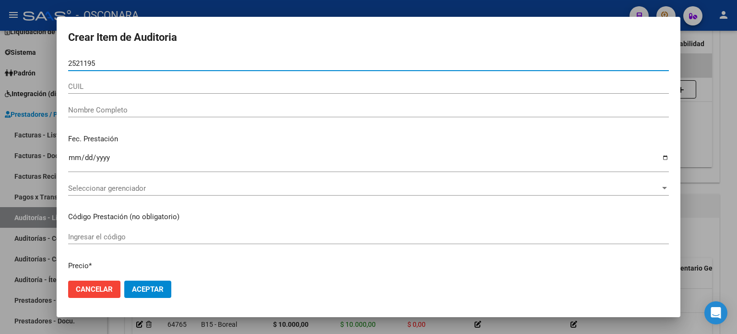
type input "25211950"
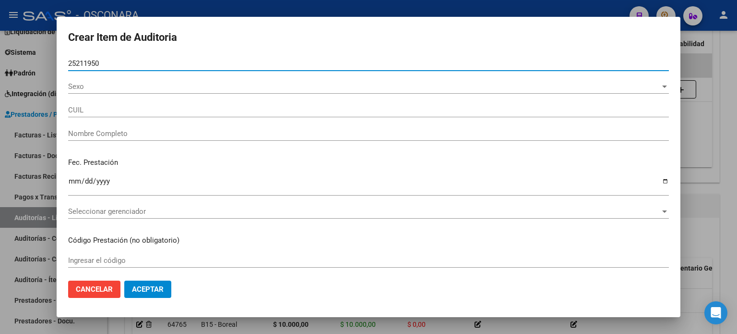
type input "20252119508"
type input "[PERSON_NAME]"
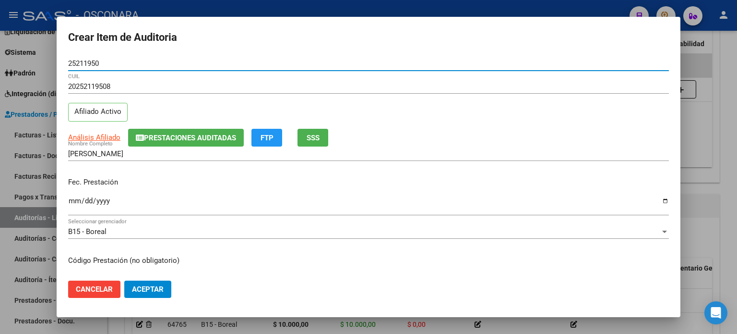
type input "25211950"
click at [189, 172] on div "Fec. Prestación Ingresar la fecha" at bounding box center [368, 196] width 601 height 55
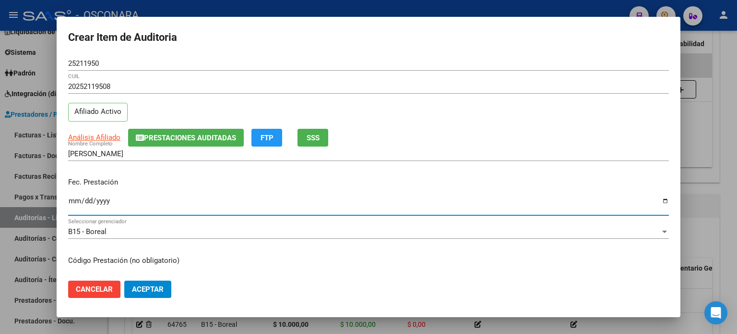
click at [78, 198] on input "Ingresar la fecha" at bounding box center [368, 204] width 601 height 15
type input "[DATE]"
click at [180, 184] on p "Fec. Prestación" at bounding box center [368, 182] width 601 height 11
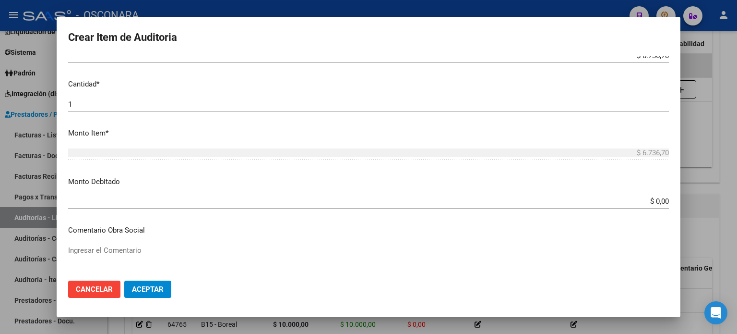
scroll to position [288, 0]
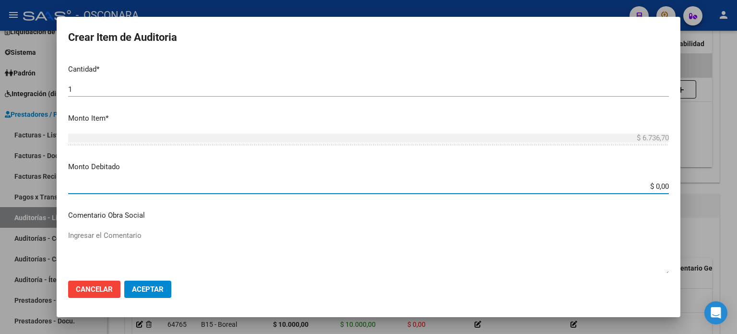
click at [661, 185] on input "$ 0,00" at bounding box center [368, 186] width 601 height 9
type input "$ 6.736,70"
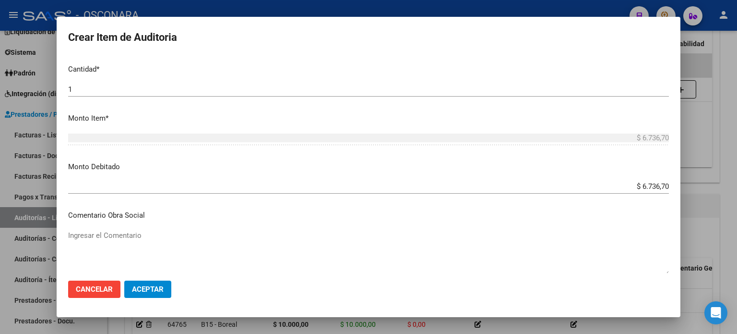
click at [477, 160] on mat-dialog-content "25211950 Nro Documento 20252119508 CUIL Afiliado Activo Análisis Afiliado Prest…" at bounding box center [369, 164] width 624 height 217
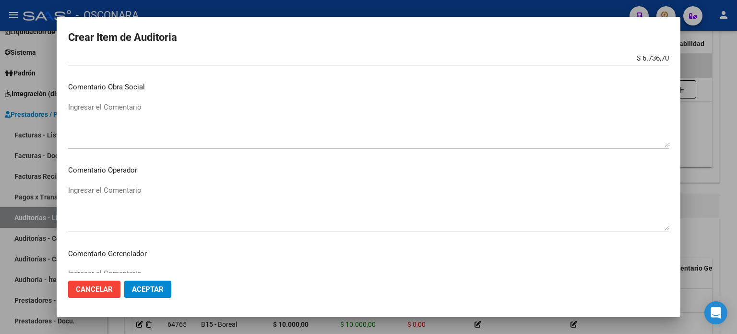
scroll to position [432, 0]
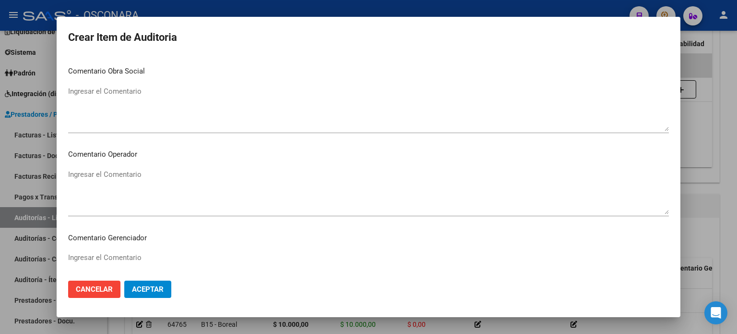
click at [92, 90] on textarea "Ingresar el Comentario" at bounding box center [368, 108] width 601 height 45
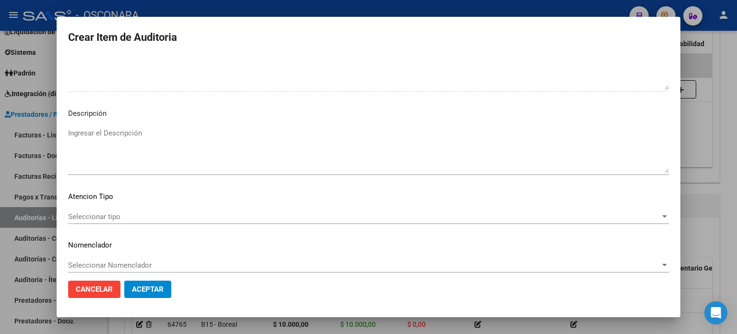
scroll to position [647, 0]
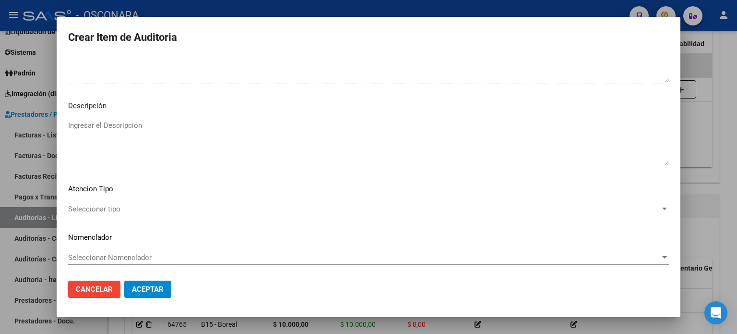
type textarea "FUERA DE PERIODO DE FACTURACIÓN"
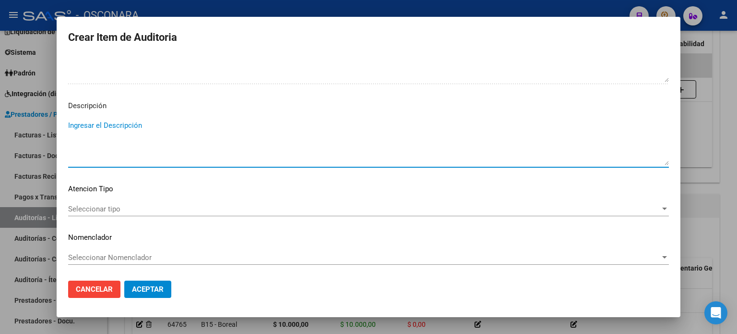
paste textarea "FUERA DE PERIODO DE FACTURACIÓN"
type textarea "FUERA DE PERIODO DE FACTURACIÓN"
click at [122, 211] on span "Seleccionar tipo" at bounding box center [364, 208] width 592 height 9
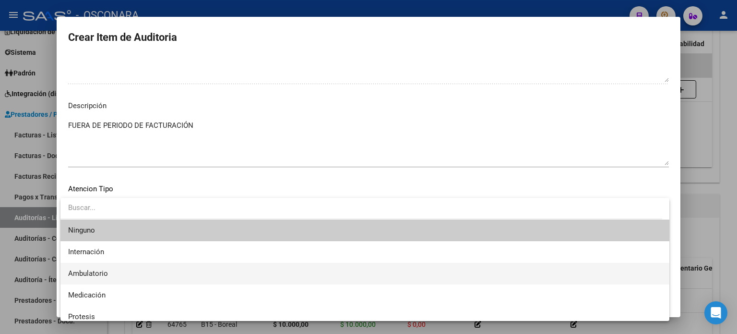
click at [122, 269] on span "Ambulatorio" at bounding box center [365, 274] width 594 height 22
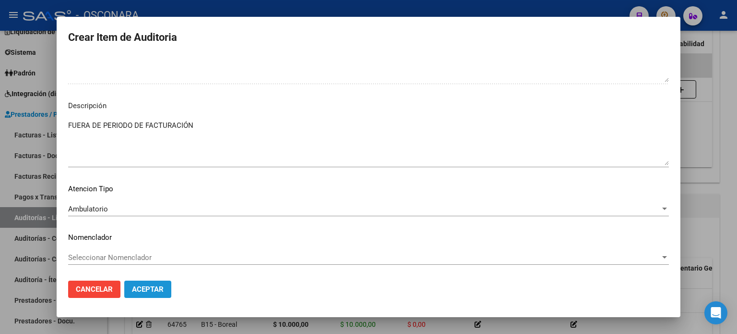
click at [157, 286] on span "Aceptar" at bounding box center [148, 289] width 32 height 9
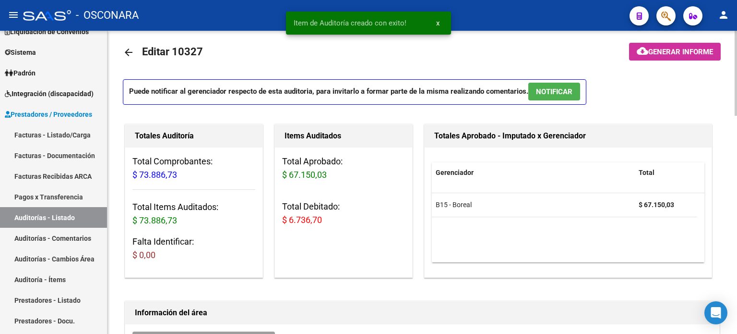
scroll to position [0, 0]
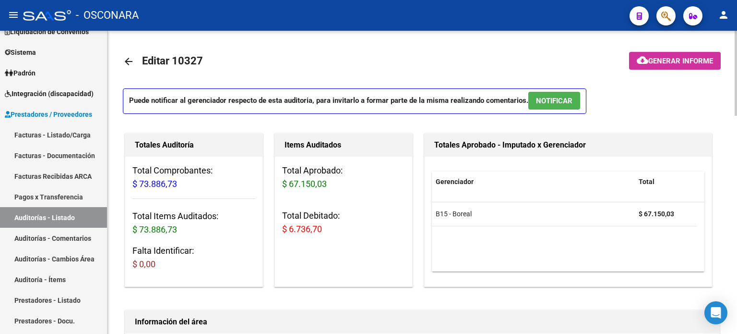
click at [562, 104] on span "NOTIFICAR" at bounding box center [554, 100] width 36 height 9
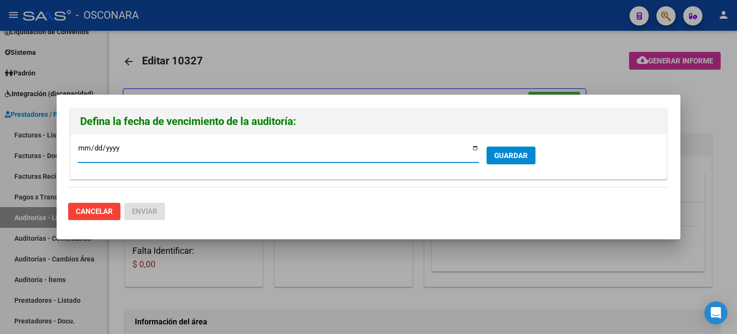
type input "[DATE]"
click at [505, 163] on button "GUARDAR" at bounding box center [511, 155] width 49 height 18
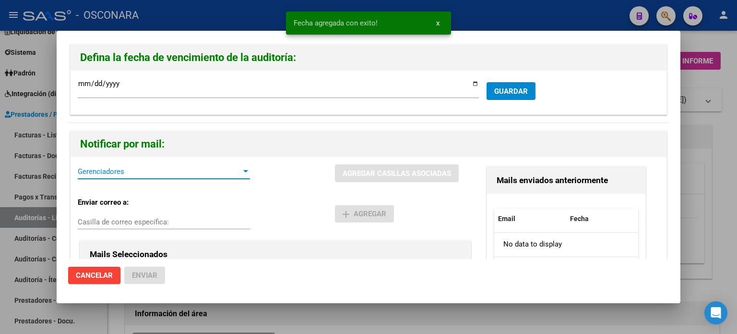
click at [112, 168] on span "Gerenciadores" at bounding box center [160, 171] width 164 height 9
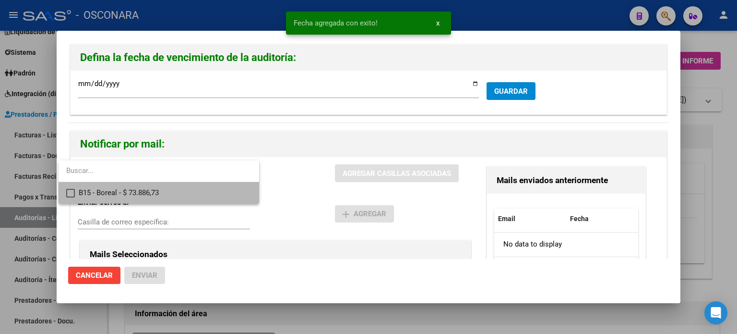
click at [72, 196] on mat-pseudo-checkbox at bounding box center [70, 193] width 9 height 9
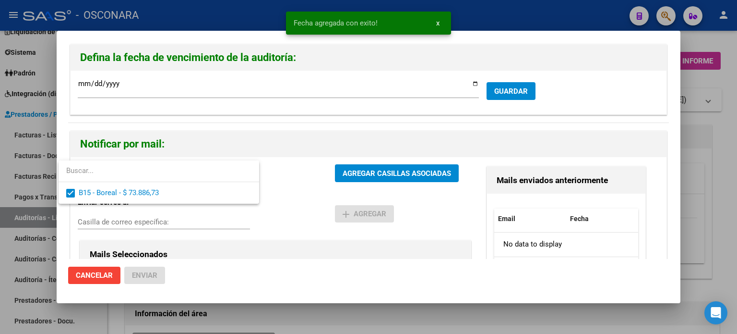
click at [378, 176] on div at bounding box center [368, 167] width 737 height 334
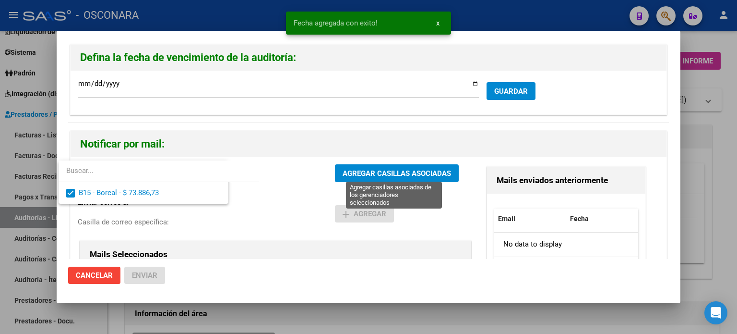
click at [378, 171] on span "AGREGAR CASILLAS ASOCIADAS" at bounding box center [397, 173] width 108 height 9
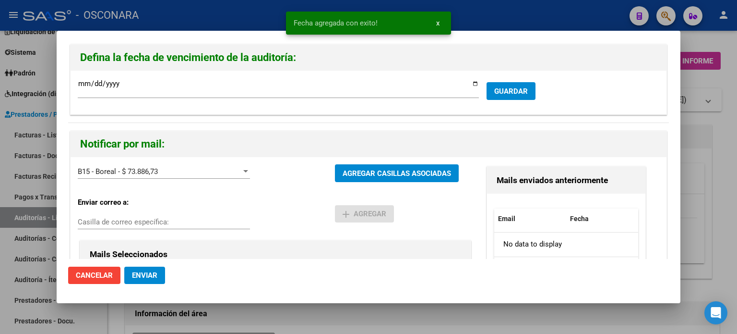
click at [139, 279] on span "Enviar" at bounding box center [144, 275] width 25 height 9
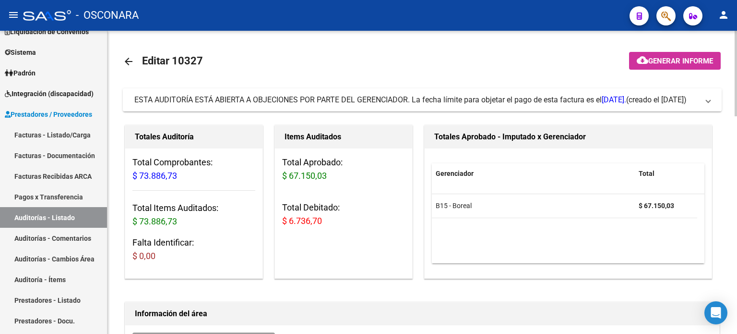
drag, startPoint x: 367, startPoint y: 48, endPoint x: 284, endPoint y: 48, distance: 82.6
click at [367, 48] on mat-toolbar-row "arrow_back Editar 10327" at bounding box center [356, 61] width 467 height 31
click at [37, 133] on link "Facturas - Listado/Carga" at bounding box center [53, 134] width 107 height 21
